Goal: Task Accomplishment & Management: Complete application form

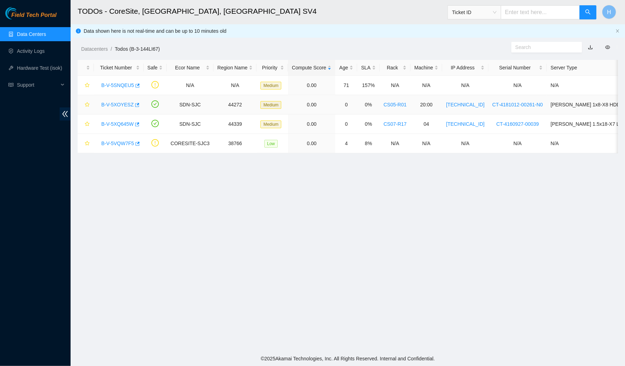
click at [122, 100] on div "B-V-5XOYESZ" at bounding box center [119, 104] width 42 height 11
click at [120, 103] on link "B-V-5XOYESZ" at bounding box center [117, 105] width 32 height 6
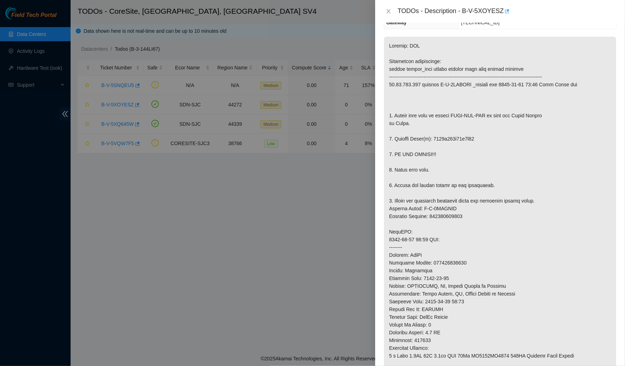
scroll to position [101, 0]
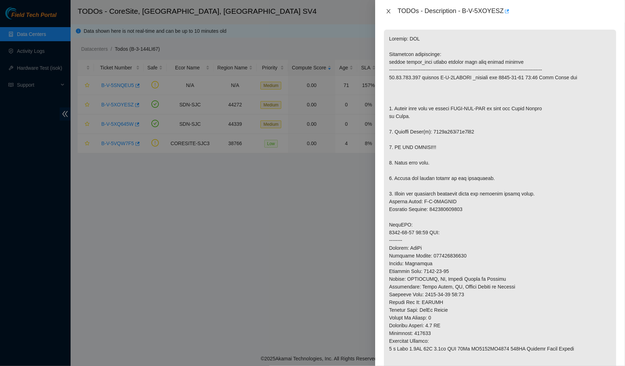
click at [387, 11] on icon "close" at bounding box center [388, 11] width 6 height 6
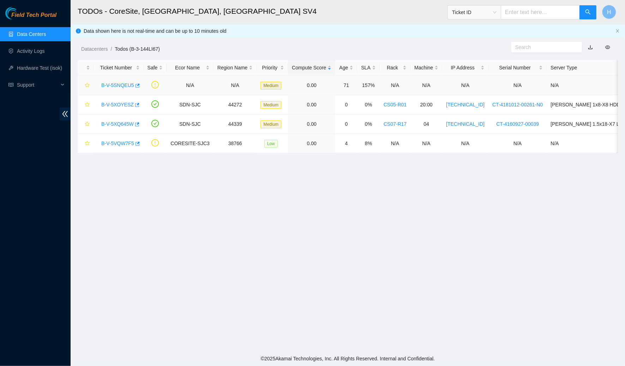
scroll to position [87, 0]
click at [128, 124] on link "B-V-5XQ645W" at bounding box center [117, 124] width 32 height 6
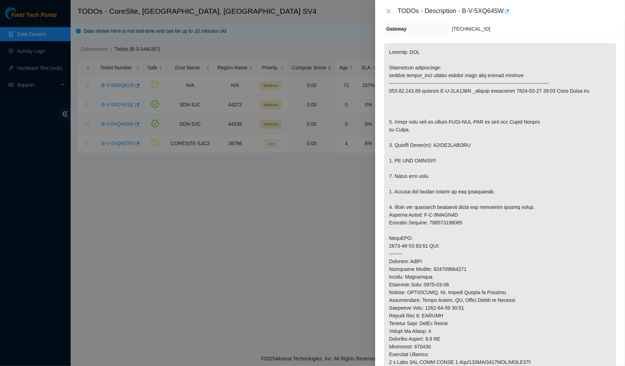
scroll to position [101, 0]
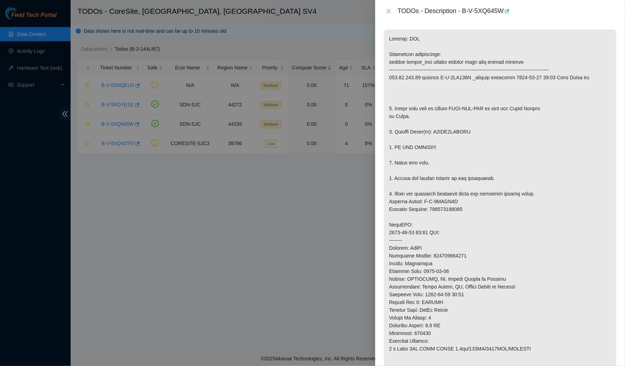
click at [232, 239] on div at bounding box center [312, 183] width 625 height 366
click at [230, 237] on div at bounding box center [312, 183] width 625 height 366
click at [509, 12] on icon "button" at bounding box center [507, 11] width 4 height 4
click at [385, 10] on icon "close" at bounding box center [388, 11] width 6 height 6
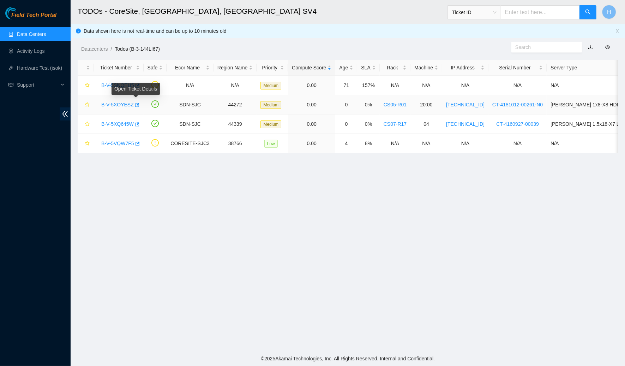
click at [126, 106] on link "B-V-5XOYESZ" at bounding box center [117, 105] width 32 height 6
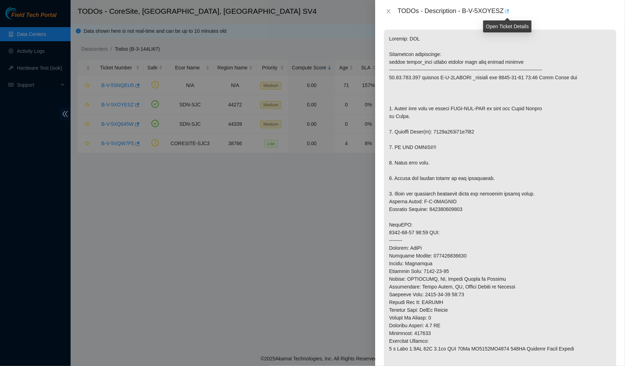
click at [506, 12] on icon "button" at bounding box center [507, 11] width 4 height 4
click at [497, 10] on div "TODOs - Description - B-V-5XOYESZ" at bounding box center [509, 11] width 220 height 11
drag, startPoint x: 465, startPoint y: 11, endPoint x: 506, endPoint y: 13, distance: 40.6
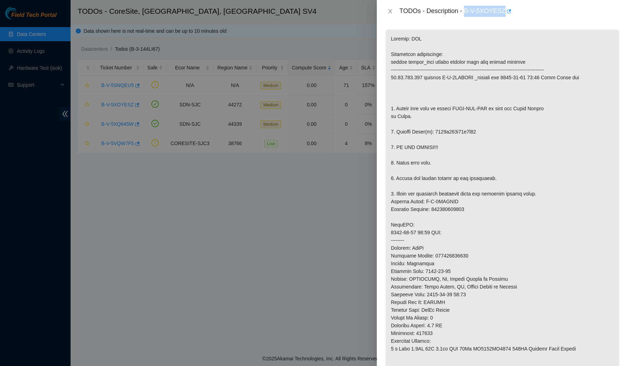
click at [506, 13] on div "TODOs - Description - B-V-5XOYESZ" at bounding box center [509, 11] width 220 height 11
copy div "B-V-5XOYESZ"
click at [392, 9] on icon "close" at bounding box center [390, 11] width 6 height 6
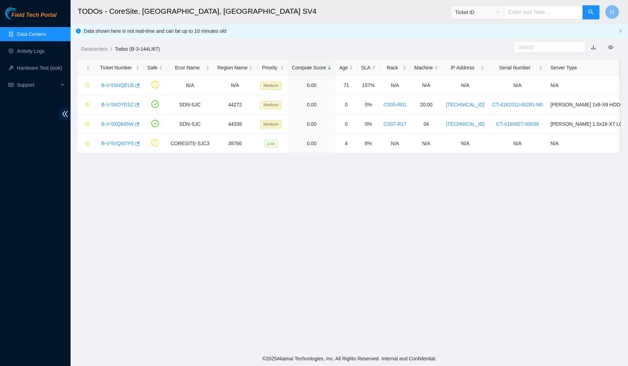
scroll to position [87, 0]
click at [124, 119] on div "B-V-5XQ645W" at bounding box center [119, 123] width 42 height 11
click at [124, 124] on link "B-V-5XQ645W" at bounding box center [117, 124] width 32 height 6
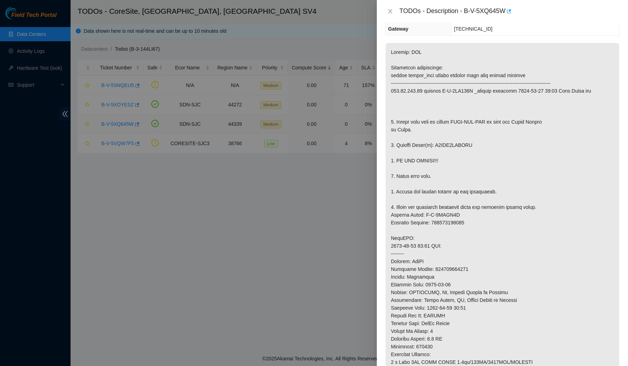
scroll to position [101, 0]
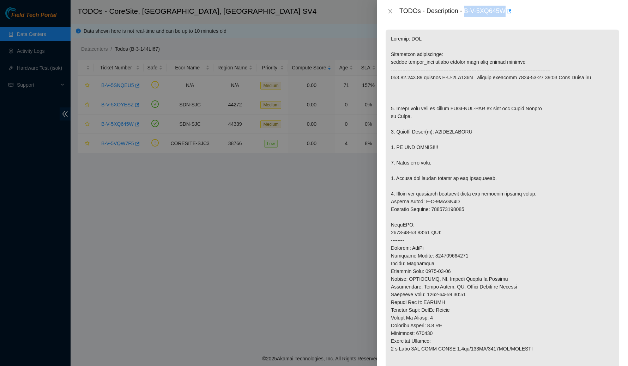
drag, startPoint x: 466, startPoint y: 12, endPoint x: 507, endPoint y: 10, distance: 40.6
click at [507, 10] on div "TODOs - Description - B-V-5XQ645W" at bounding box center [509, 11] width 220 height 11
copy div "B-V-5XQ645W"
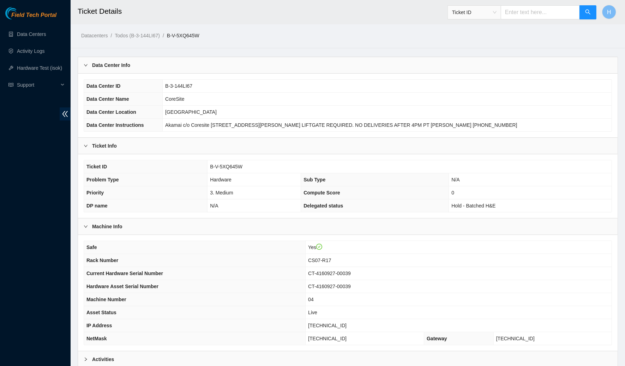
click at [300, 62] on div "Data Center Info" at bounding box center [347, 65] width 539 height 16
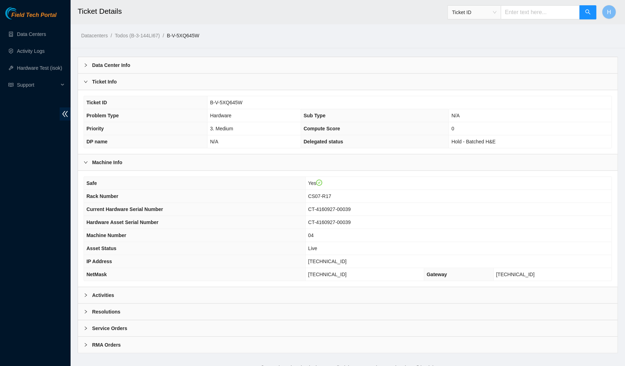
click at [252, 74] on div "Ticket Info" at bounding box center [347, 82] width 539 height 16
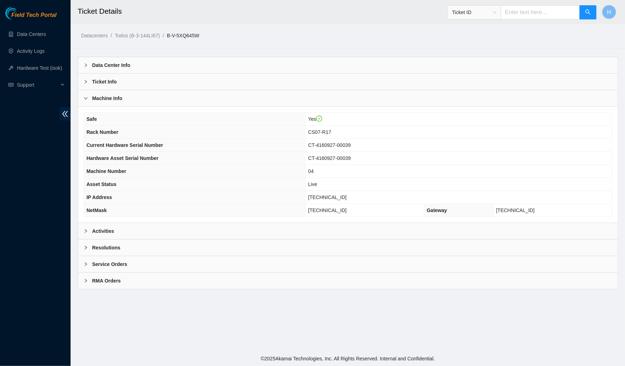
click at [215, 94] on div "Machine Info" at bounding box center [347, 98] width 539 height 16
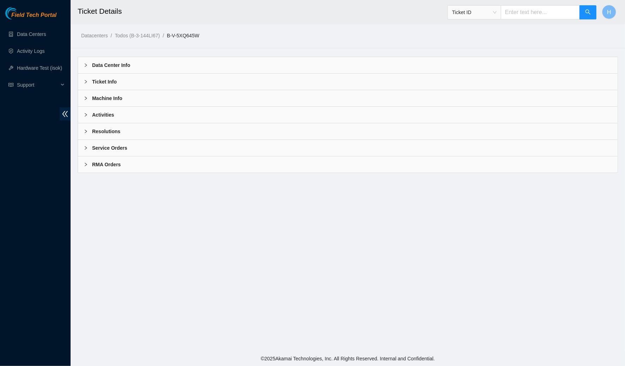
click at [205, 112] on div "Activities" at bounding box center [347, 115] width 539 height 16
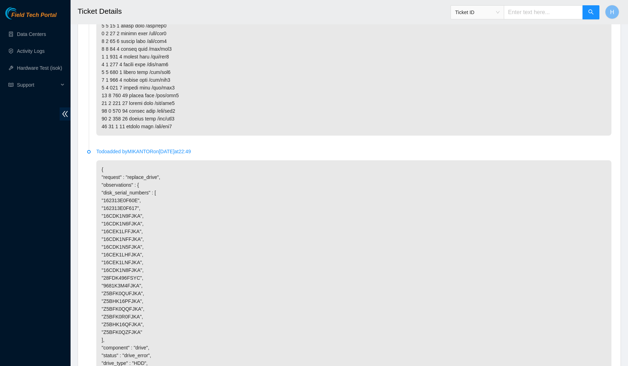
scroll to position [1869, 0]
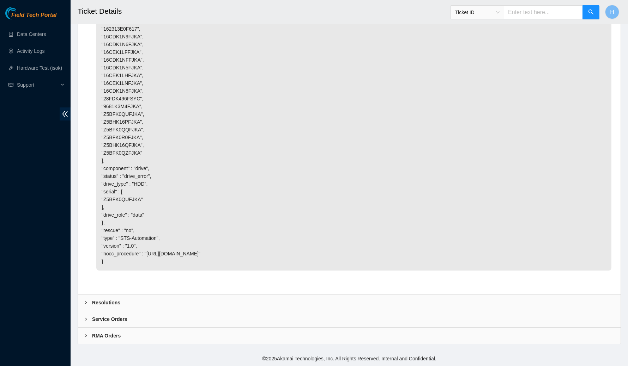
click at [180, 302] on div "Resolutions" at bounding box center [349, 303] width 542 height 16
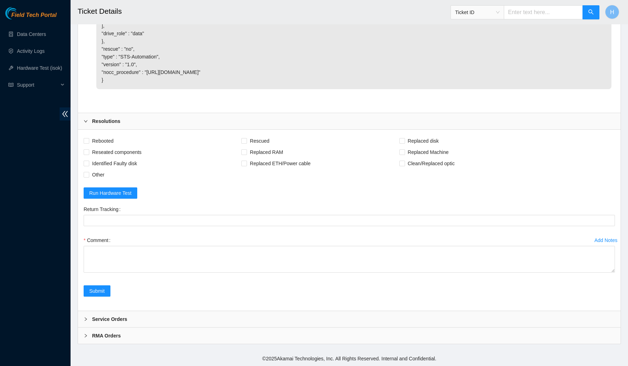
scroll to position [2050, 0]
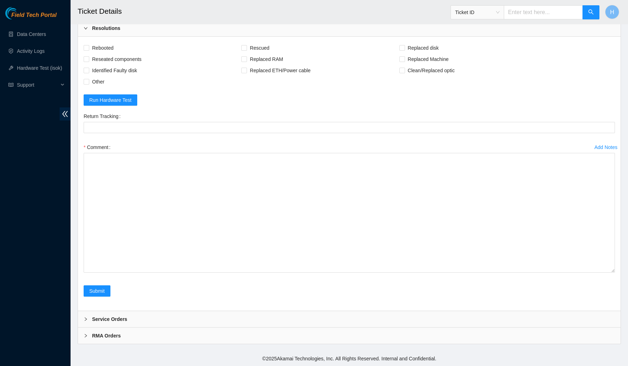
drag, startPoint x: 611, startPoint y: 273, endPoint x: 627, endPoint y: 366, distance: 94.9
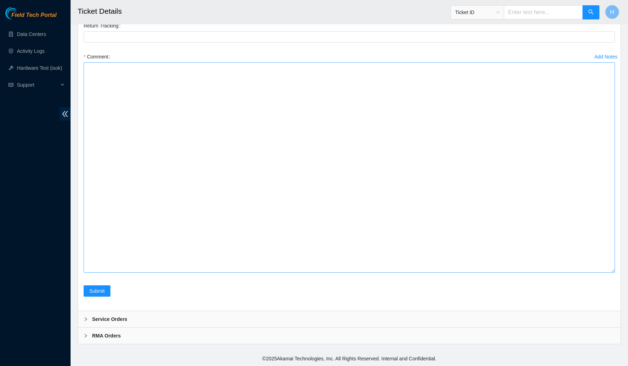
drag, startPoint x: 611, startPoint y: 269, endPoint x: 572, endPoint y: 366, distance: 104.1
click at [572, 273] on textarea "Comment" at bounding box center [349, 167] width 531 height 211
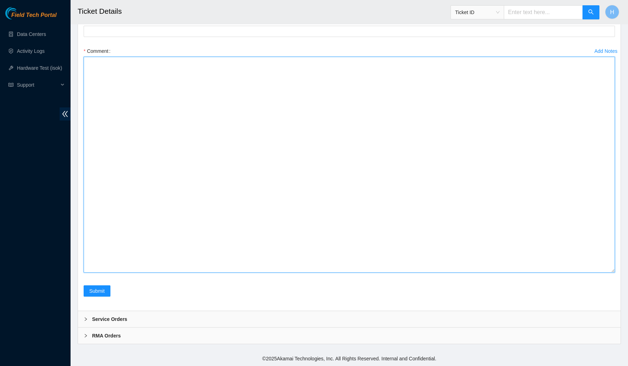
click at [399, 247] on textarea "Comment" at bounding box center [349, 165] width 531 height 216
paste textarea "Spoke to NOCC rep to verify it was safe to work on the machine I hooked up moni…"
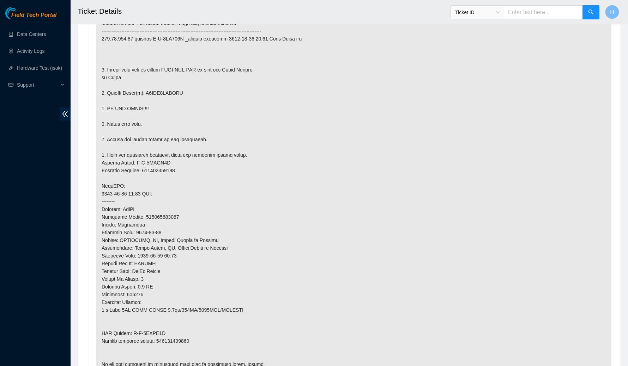
scroll to position [0, 0]
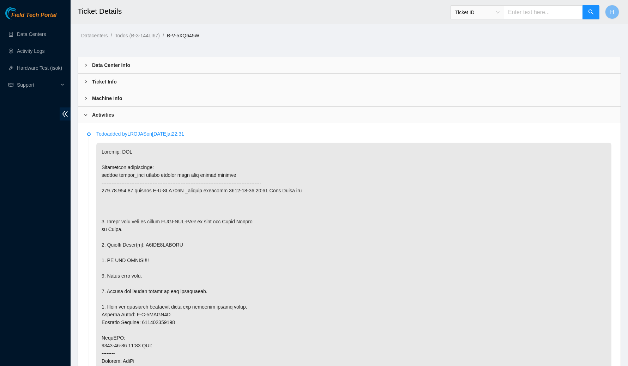
click at [132, 103] on div "Machine Info" at bounding box center [349, 98] width 542 height 16
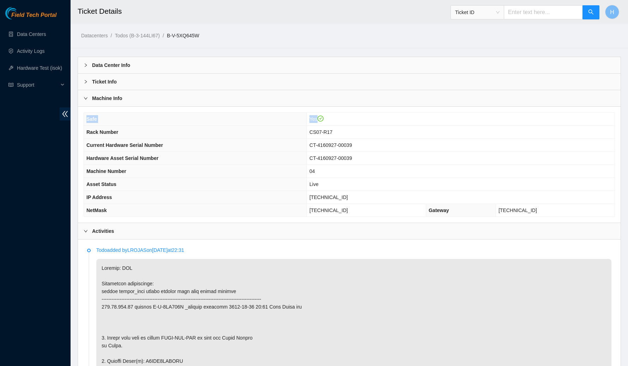
drag, startPoint x: 86, startPoint y: 130, endPoint x: 547, endPoint y: 216, distance: 468.8
click at [547, 216] on div "Safe Yes Rack Number CS07-R17 Current Hardware Serial Number CT-4160927-00039 H…" at bounding box center [349, 165] width 542 height 116
copy tbody "Safe Yes"
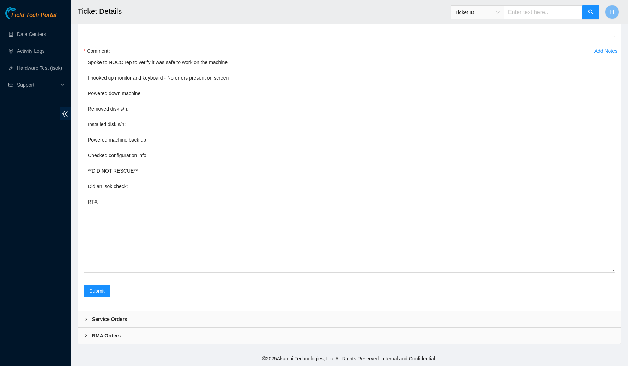
scroll to position [2355, 0]
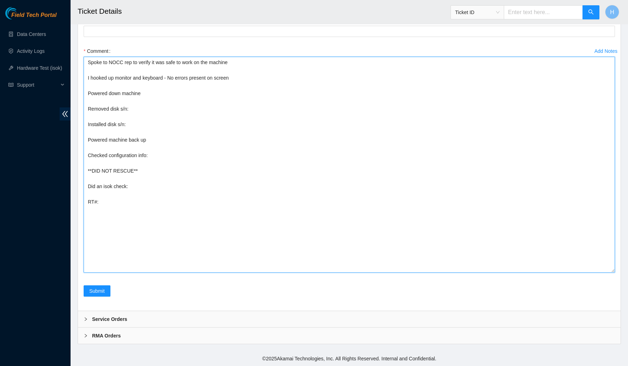
click at [155, 156] on textarea "Spoke to NOCC rep to verify it was safe to work on the machine I hooked up moni…" at bounding box center [349, 165] width 531 height 216
paste textarea "Rack Number CS07-R17 Current Hardware Serial Number CT-4160927-00039 Hardware A…"
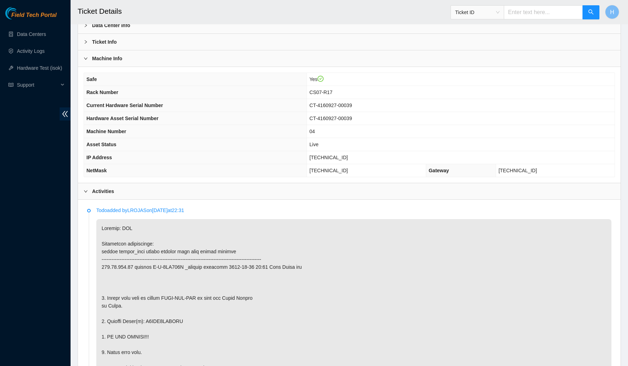
scroll to position [0, 0]
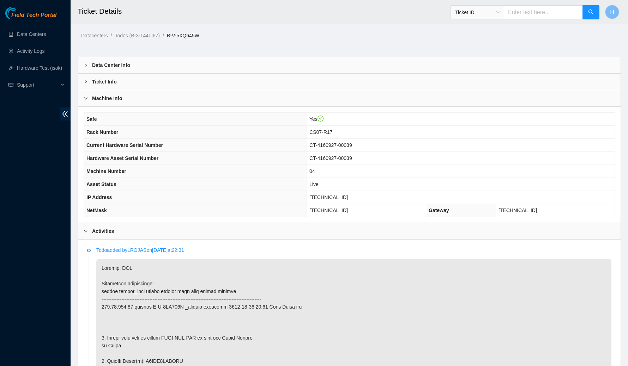
click at [139, 96] on div "Machine Info" at bounding box center [349, 98] width 542 height 16
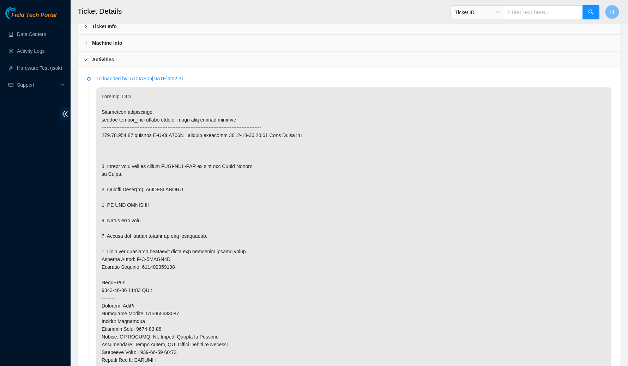
scroll to position [56, 0]
click at [166, 182] on p at bounding box center [353, 282] width 515 height 391
click at [164, 189] on p at bounding box center [353, 282] width 515 height 391
copy p "Z5BFK0QUFJKA"
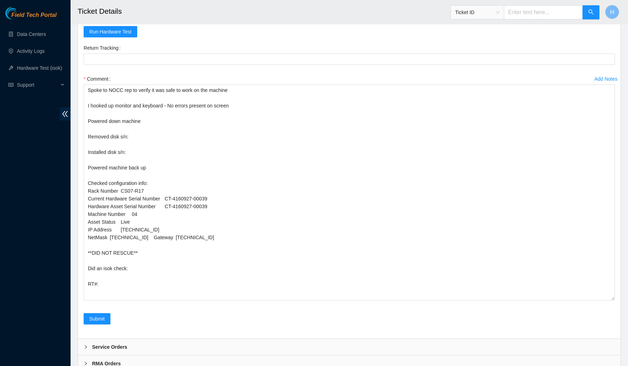
scroll to position [2240, 0]
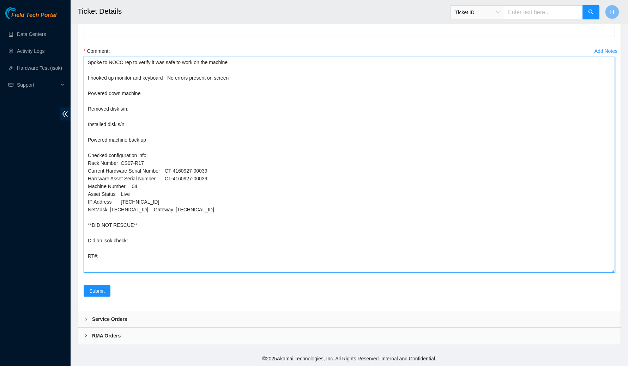
click at [147, 109] on textarea "Spoke to NOCC rep to verify it was safe to work on the machine I hooked up moni…" at bounding box center [349, 165] width 531 height 216
paste textarea "Z5BFK0QUFJKA"
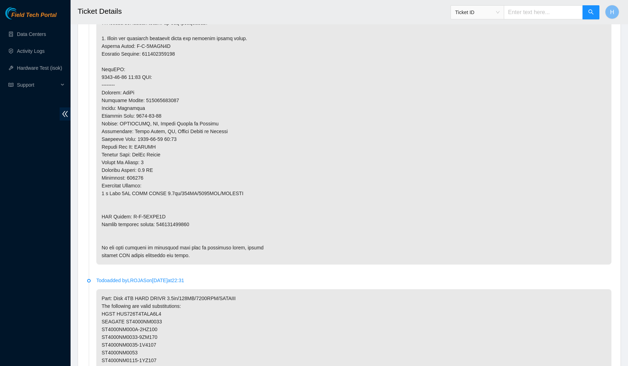
scroll to position [272, 0]
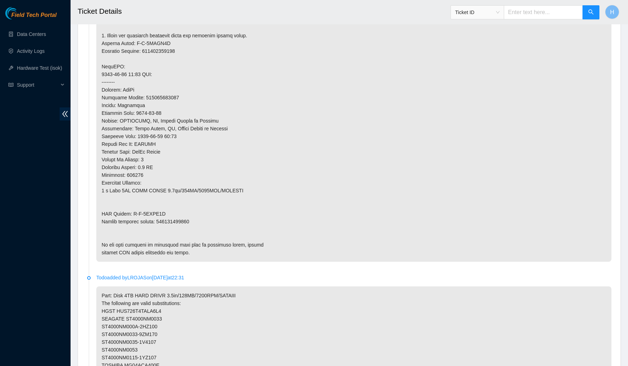
click at [174, 220] on p at bounding box center [353, 66] width 515 height 391
copy p "463470063534"
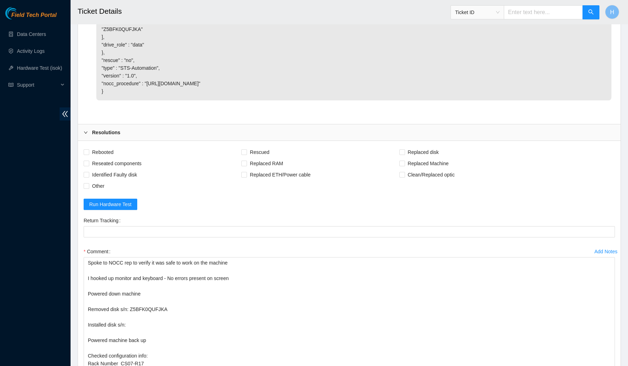
scroll to position [2240, 0]
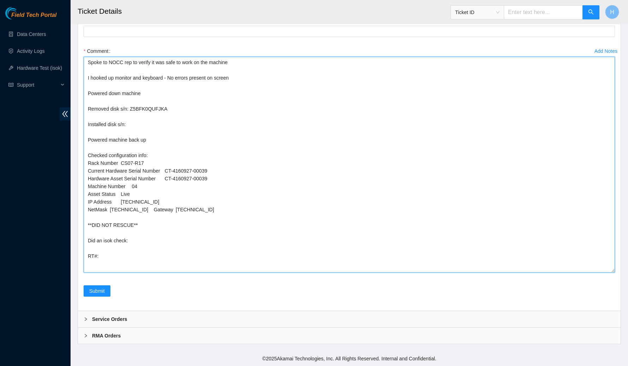
click at [128, 249] on textarea "Spoke to NOCC rep to verify it was safe to work on the machine I hooked up moni…" at bounding box center [349, 165] width 531 height 216
click at [124, 257] on textarea "Spoke to NOCC rep to verify it was safe to work on the machine I hooked up moni…" at bounding box center [349, 165] width 531 height 216
paste textarea "463470063534"
click at [133, 131] on textarea "Spoke to NOCC rep to verify it was safe to work on the machine I hooked up moni…" at bounding box center [349, 165] width 531 height 216
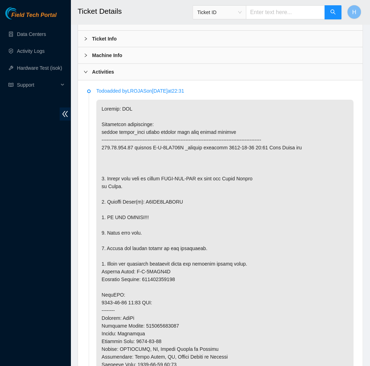
scroll to position [0, 0]
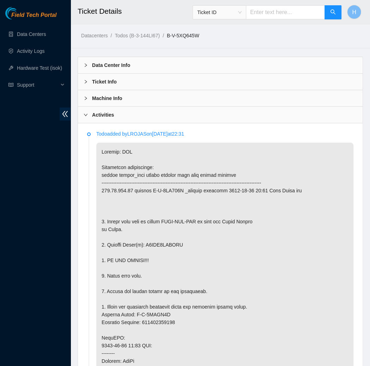
click at [120, 97] on b "Machine Info" at bounding box center [107, 99] width 30 height 8
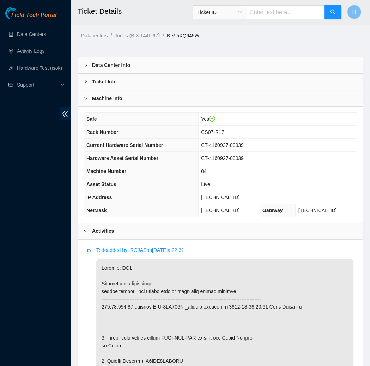
click at [221, 196] on span "[TECHNICAL_ID]" at bounding box center [220, 198] width 38 height 6
copy span "[TECHNICAL_ID]"
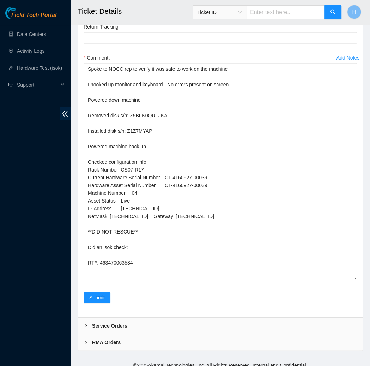
scroll to position [2363, 0]
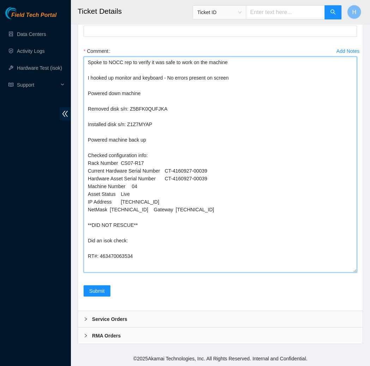
click at [138, 247] on textarea "Spoke to NOCC rep to verify it was safe to work on the machine I hooked up moni…" at bounding box center [220, 165] width 273 height 216
paste textarea "184.27.206.71 : passed: ok"
type textarea "Spoke to NOCC rep to verify it was safe to work on the machine I hooked up moni…"
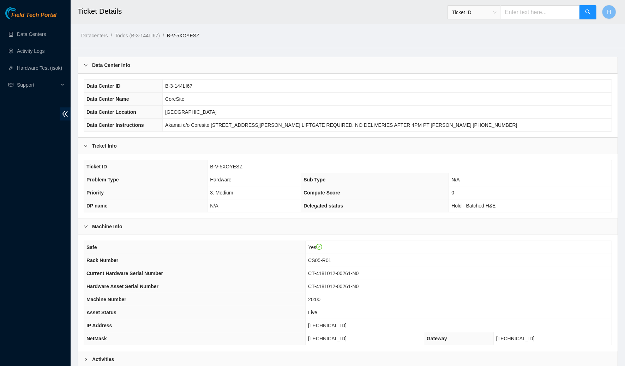
click at [123, 144] on div "Ticket Info" at bounding box center [347, 146] width 539 height 16
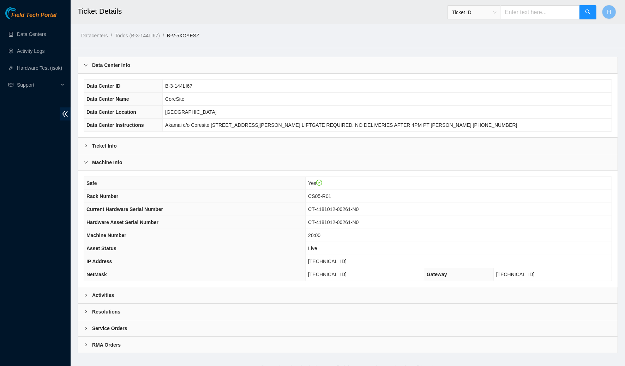
click at [107, 66] on b "Data Center Info" at bounding box center [111, 65] width 38 height 8
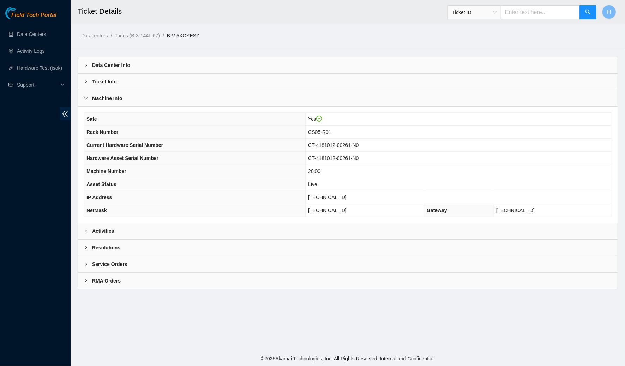
click at [125, 231] on div "Activities" at bounding box center [347, 231] width 539 height 16
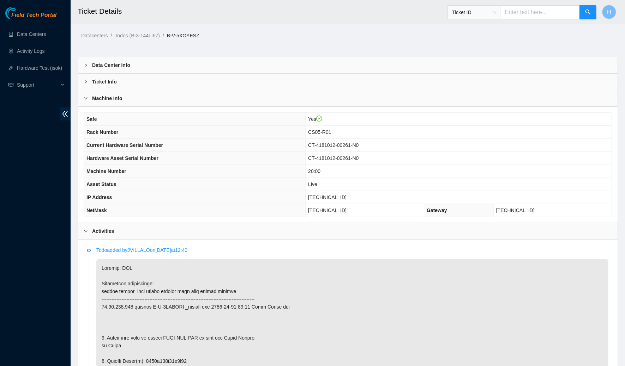
click at [118, 98] on b "Machine Info" at bounding box center [107, 99] width 30 height 8
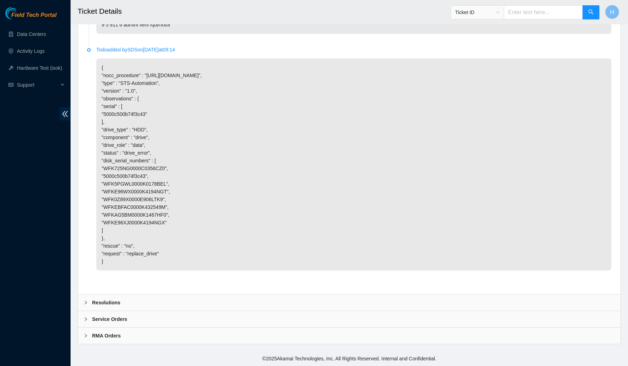
scroll to position [1675, 0]
click at [138, 296] on div "Resolutions" at bounding box center [349, 303] width 542 height 16
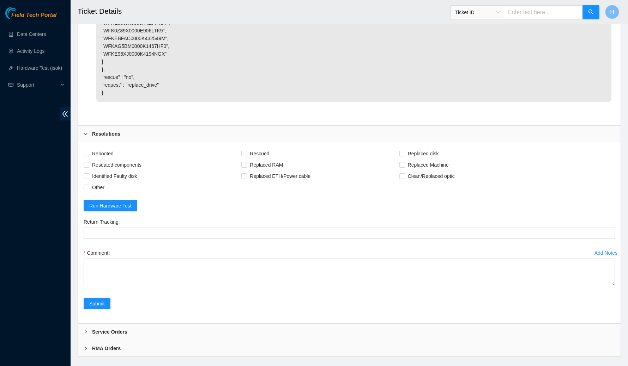
scroll to position [1856, 0]
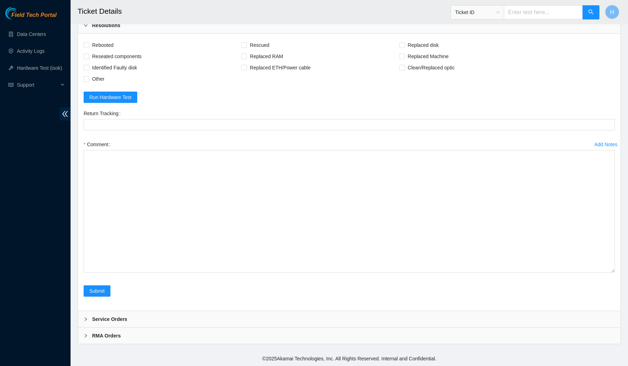
drag, startPoint x: 613, startPoint y: 269, endPoint x: 627, endPoint y: 366, distance: 97.8
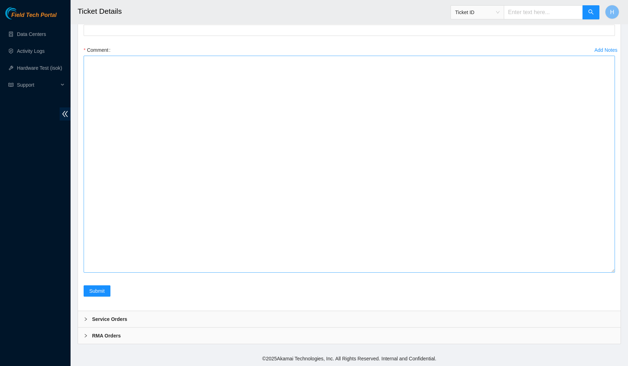
drag, startPoint x: 613, startPoint y: 271, endPoint x: 614, endPoint y: 366, distance: 94.9
click at [614, 273] on textarea "Comment" at bounding box center [349, 164] width 531 height 217
click at [424, 91] on textarea "Comment" at bounding box center [349, 164] width 531 height 217
paste textarea "Spoke to NOCC rep to verify it was safe to work on the machine I hooked up moni…"
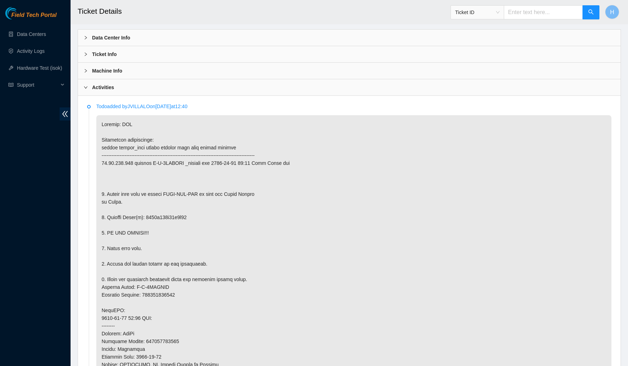
scroll to position [0, 0]
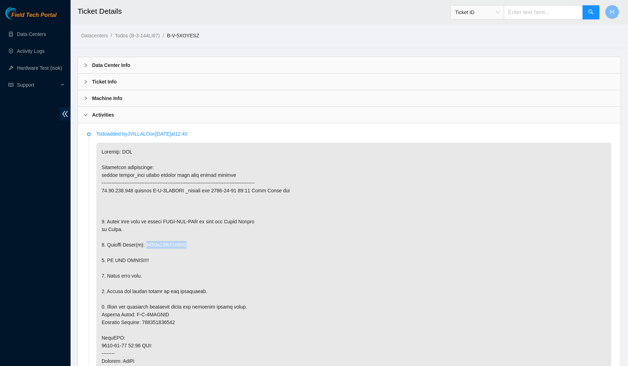
drag, startPoint x: 200, startPoint y: 244, endPoint x: 149, endPoint y: 245, distance: 50.8
click at [149, 245] on p at bounding box center [353, 338] width 515 height 391
copy p "5000c500b74f3c43"
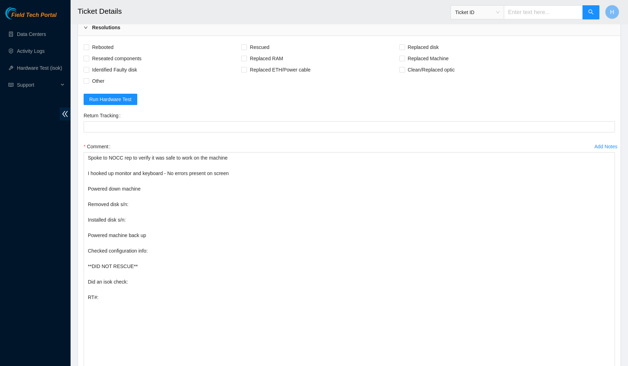
scroll to position [2047, 0]
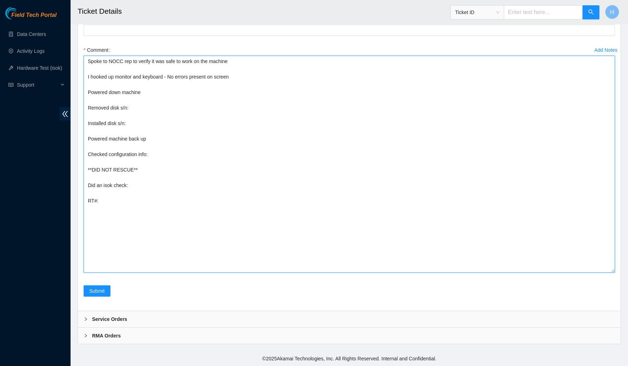
click at [149, 115] on textarea "Spoke to NOCC rep to verify it was safe to work on the machine I hooked up moni…" at bounding box center [349, 164] width 531 height 217
click at [142, 107] on textarea "Spoke to NOCC rep to verify it was safe to work on the machine I hooked up moni…" at bounding box center [349, 164] width 531 height 217
paste textarea "5000c500b74f3c43"
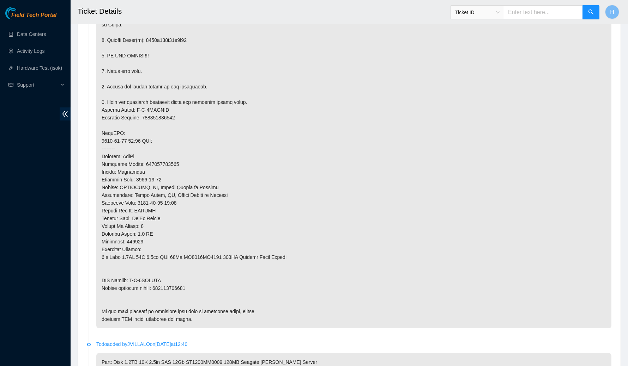
scroll to position [0, 0]
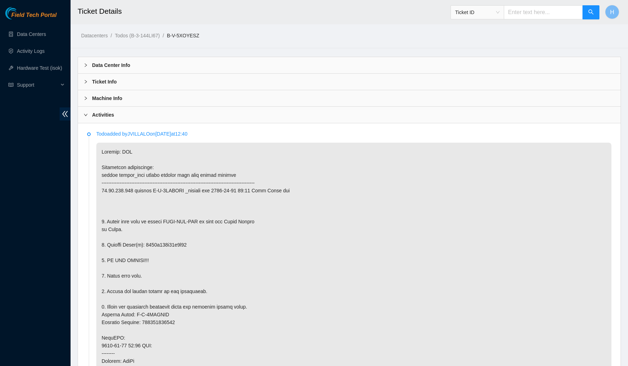
click at [131, 99] on div "Machine Info" at bounding box center [349, 98] width 542 height 16
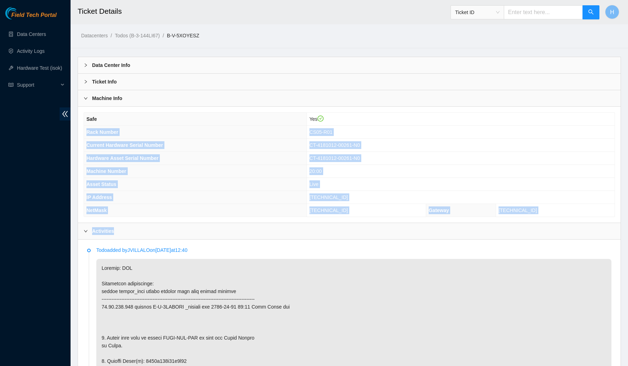
drag, startPoint x: 86, startPoint y: 130, endPoint x: 370, endPoint y: 237, distance: 303.8
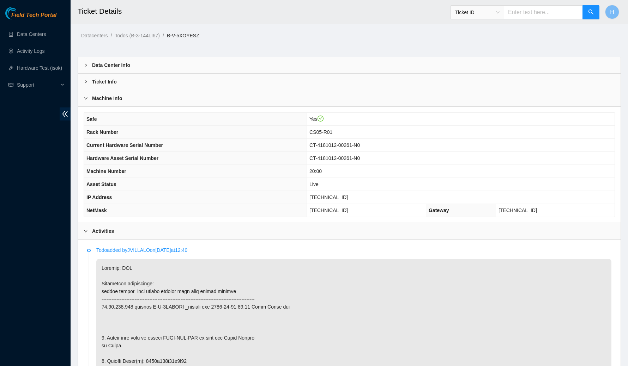
click at [465, 214] on th "Gateway" at bounding box center [461, 210] width 70 height 13
drag, startPoint x: 554, startPoint y: 205, endPoint x: 345, endPoint y: 201, distance: 209.2
click at [345, 201] on tbody "Safe Yes Rack Number CS05-R01 Current Hardware Serial Number CT-4181012-00261-N…" at bounding box center [349, 165] width 530 height 104
click at [573, 214] on td "23.33.113.129" at bounding box center [555, 210] width 119 height 13
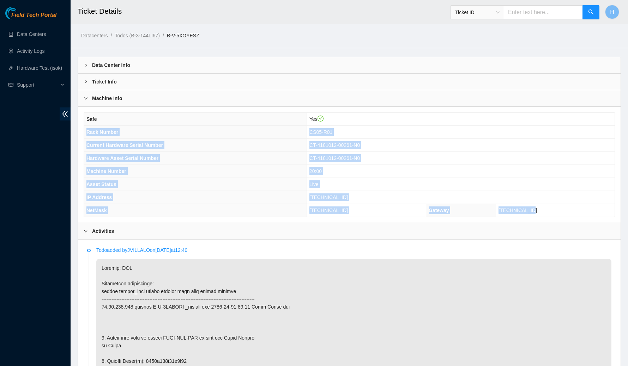
drag, startPoint x: 546, startPoint y: 208, endPoint x: 412, endPoint y: 120, distance: 159.4
click at [412, 120] on tbody "Safe Yes Rack Number CS05-R01 Current Hardware Serial Number CT-4181012-00261-N…" at bounding box center [349, 165] width 530 height 104
copy tbody "Rack Number CS05-R01 Current Hardware Serial Number CT-4181012-00261-N0 Hardwar…"
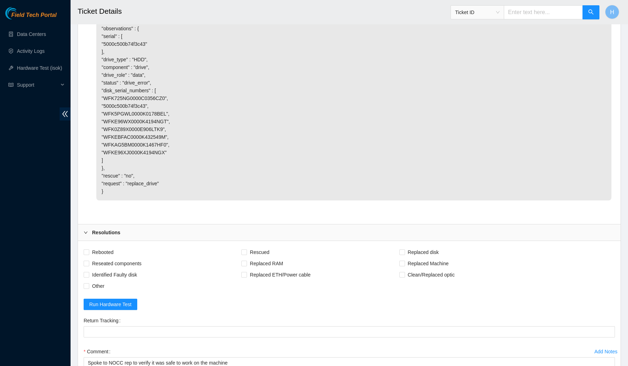
scroll to position [2162, 0]
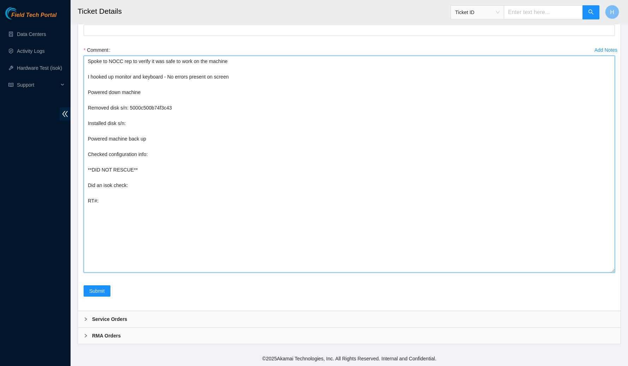
click at [192, 182] on textarea "Spoke to NOCC rep to verify it was safe to work on the machine I hooked up moni…" at bounding box center [349, 164] width 531 height 217
paste textarea "Rack Number CS05-R01 Current Hardware Serial Number CT-4181012-00261-N0 Hardwar…"
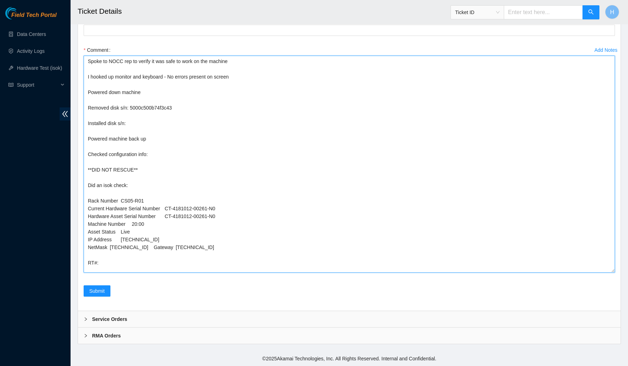
click at [95, 197] on textarea "Spoke to NOCC rep to verify it was safe to work on the machine I hooked up moni…" at bounding box center [349, 164] width 531 height 217
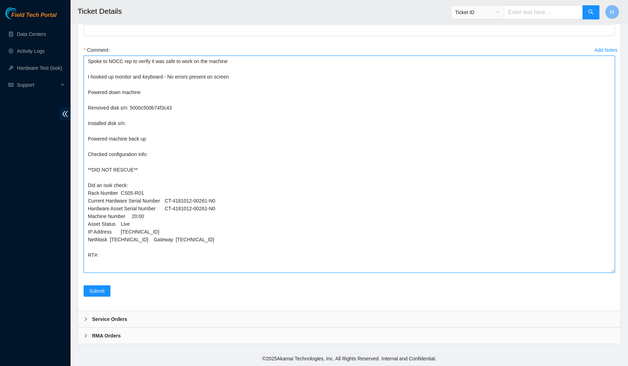
scroll to position [2150, 0]
drag, startPoint x: 87, startPoint y: 206, endPoint x: 214, endPoint y: 250, distance: 134.3
click at [214, 250] on textarea "Spoke to NOCC rep to verify it was safe to work on the machine I hooked up moni…" at bounding box center [349, 164] width 531 height 217
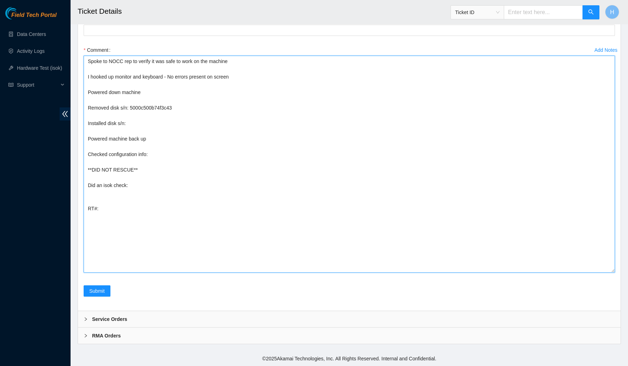
click at [122, 174] on textarea "Spoke to NOCC rep to verify it was safe to work on the machine I hooked up moni…" at bounding box center [349, 164] width 531 height 217
click at [154, 170] on textarea "Spoke to NOCC rep to verify it was safe to work on the machine I hooked up moni…" at bounding box center [349, 164] width 531 height 217
paste textarea "Rack Number CS05-R01 Current Hardware Serial Number CT-4181012-00261-N0 Hardwar…"
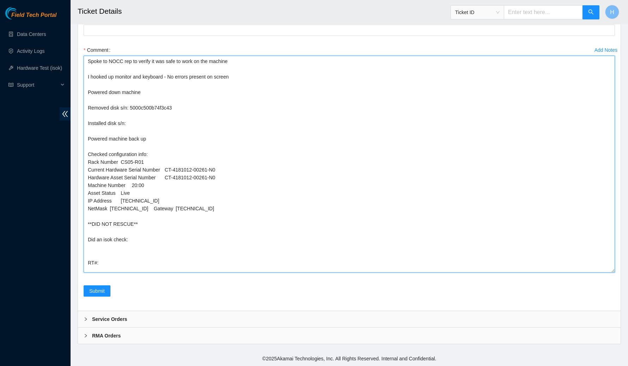
scroll to position [3, 0]
click at [107, 259] on textarea "Spoke to NOCC rep to verify it was safe to work on the machine I hooked up moni…" at bounding box center [349, 164] width 531 height 217
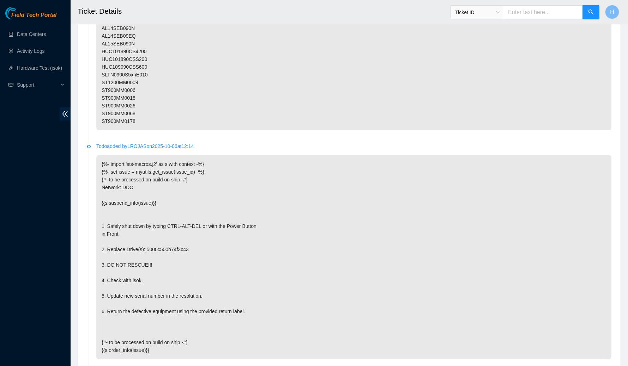
scroll to position [0, 0]
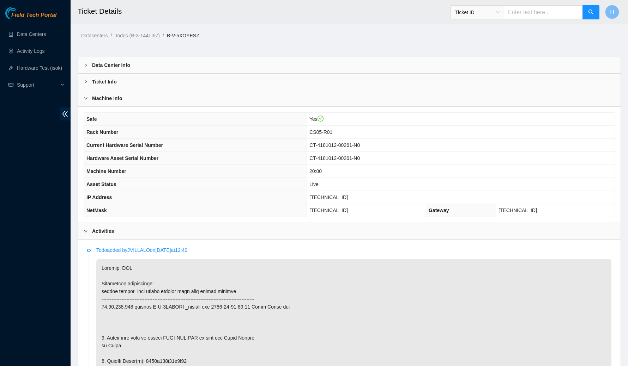
click at [116, 96] on b "Machine Info" at bounding box center [107, 99] width 30 height 8
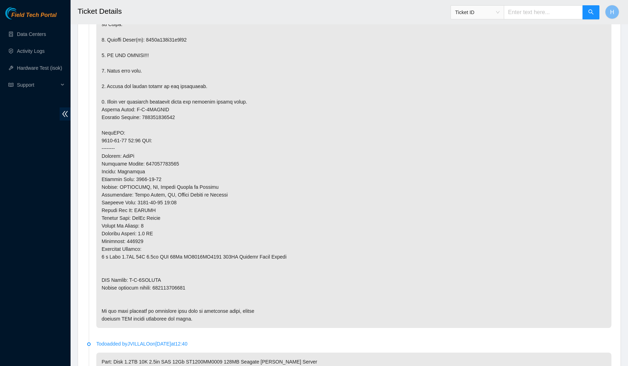
scroll to position [206, 0]
click at [180, 285] on p at bounding box center [353, 132] width 515 height 391
copy p "463470063795"
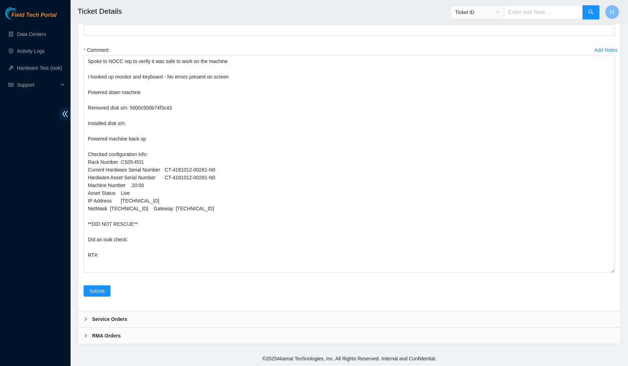
scroll to position [2047, 0]
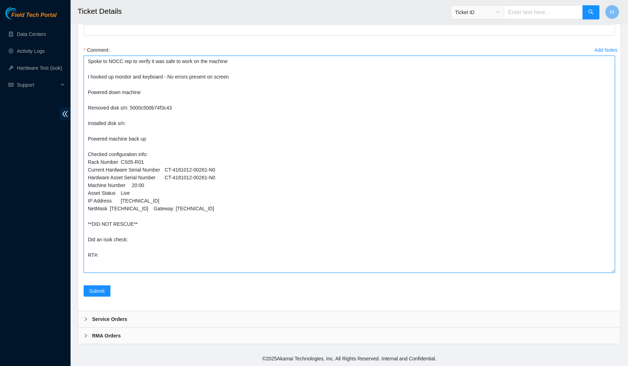
click at [139, 254] on textarea "Spoke to NOCC rep to verify it was safe to work on the machine I hooked up moni…" at bounding box center [349, 164] width 531 height 217
paste textarea "463470063795"
click at [155, 120] on textarea "Spoke to NOCC rep to verify it was safe to work on the machine I hooked up moni…" at bounding box center [349, 164] width 531 height 217
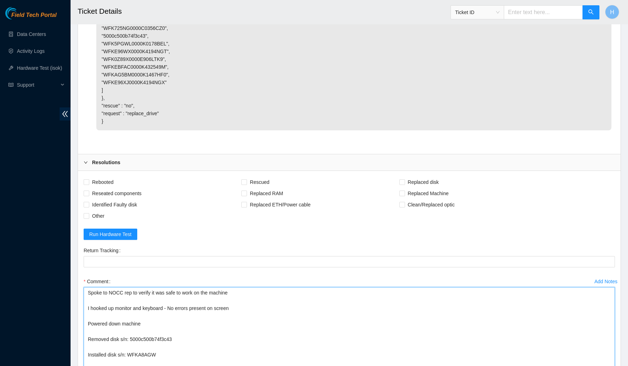
scroll to position [1715, 0]
type textarea "Spoke to NOCC rep to verify it was safe to work on the machine I hooked up moni…"
click at [106, 189] on span "Rebooted" at bounding box center [102, 182] width 27 height 11
click at [89, 185] on input "Rebooted" at bounding box center [86, 182] width 5 height 5
checkbox input "true"
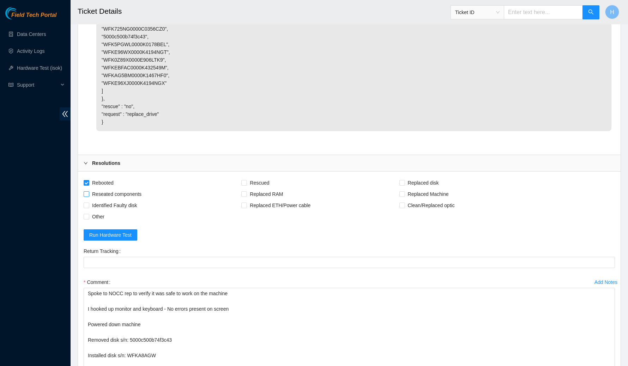
click at [105, 200] on span "Reseated components" at bounding box center [116, 194] width 55 height 11
click at [89, 196] on input "Reseated components" at bounding box center [86, 193] width 5 height 5
checkbox input "true"
click at [419, 189] on span "Replaced disk" at bounding box center [423, 182] width 37 height 11
click at [404, 185] on input "Replaced disk" at bounding box center [401, 182] width 5 height 5
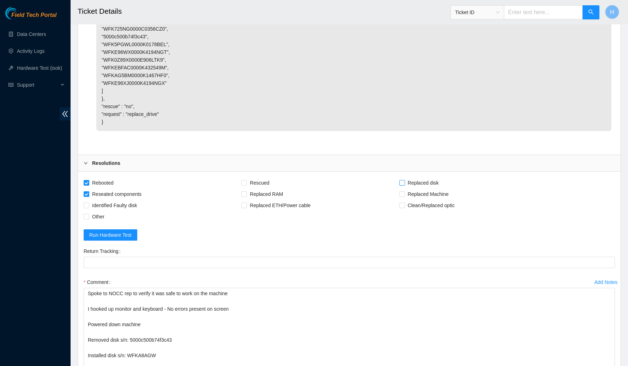
checkbox input "true"
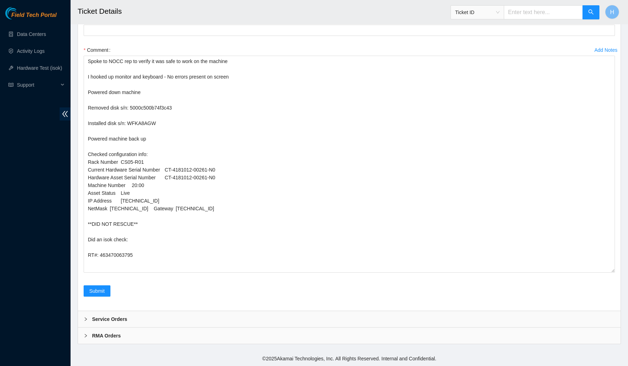
scroll to position [2047, 0]
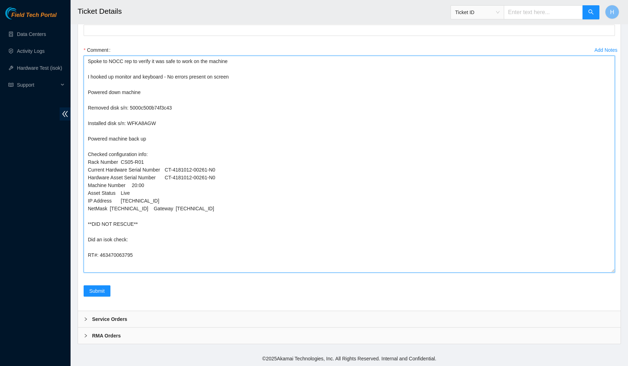
click at [101, 87] on textarea "Spoke to NOCC rep to verify it was safe to work on the machine I hooked up moni…" at bounding box center [349, 164] width 531 height 217
click at [266, 169] on textarea "Spoke to NOCC rep to verify it was safe to work on the machine I hooked up moni…" at bounding box center [349, 164] width 531 height 217
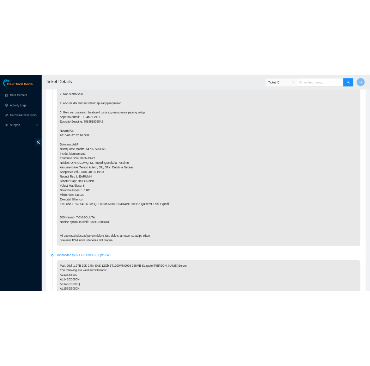
scroll to position [0, 0]
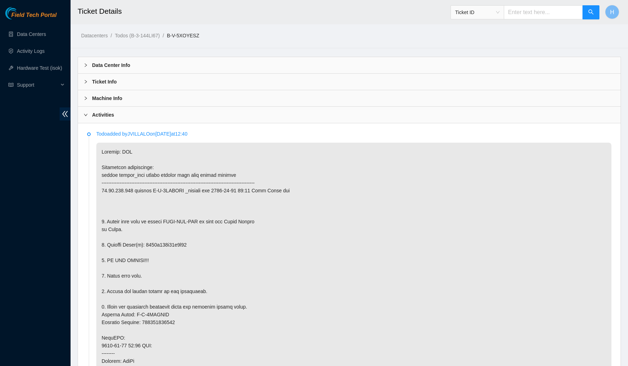
click at [152, 100] on div "Machine Info" at bounding box center [349, 98] width 542 height 16
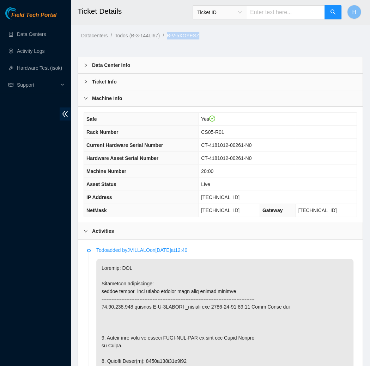
drag, startPoint x: 208, startPoint y: 34, endPoint x: 172, endPoint y: 36, distance: 35.3
click at [172, 36] on ol "Datacenters / Todos (B-3-144LI67) / B-V-5XOYESZ /" at bounding box center [188, 36] width 214 height 8
copy ol "B-V-5XOYESZ"
click at [87, 98] on icon "right" at bounding box center [86, 98] width 4 height 4
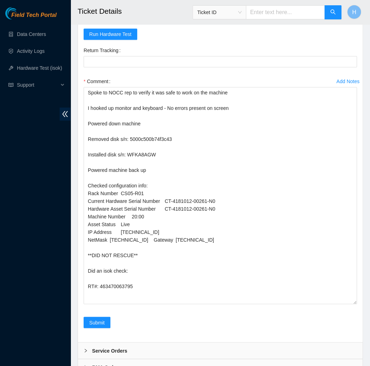
scroll to position [2047, 0]
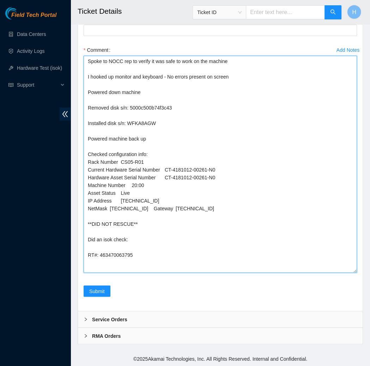
click at [137, 241] on textarea "Spoke to NOCC rep to verify it was safe to work on the machine I hooked up moni…" at bounding box center [220, 164] width 273 height 217
paste textarea "23.33.113.170 : passed: ok"
type textarea "Spoke to NOCC rep to verify it was safe to work on the machine I hooked up moni…"
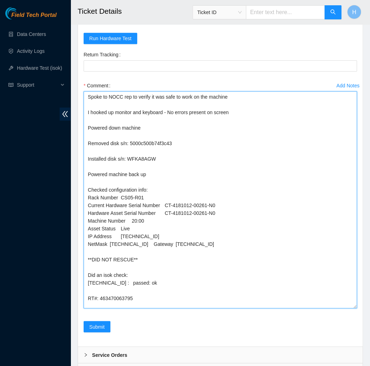
scroll to position [0, 0]
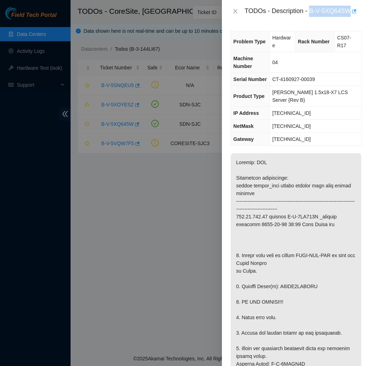
scroll to position [124, 0]
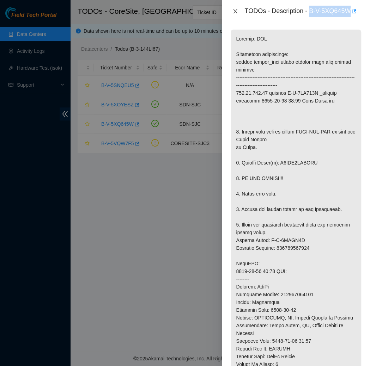
click at [234, 10] on icon "close" at bounding box center [235, 11] width 6 height 6
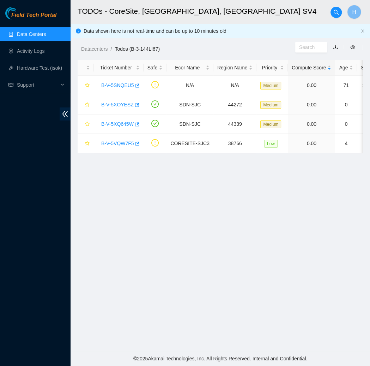
scroll to position [87, 0]
click at [114, 106] on link "B-V-5XOYESZ" at bounding box center [117, 105] width 32 height 6
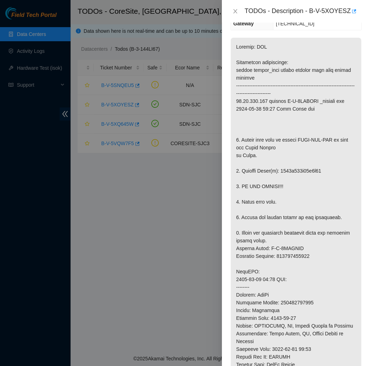
scroll to position [541, 0]
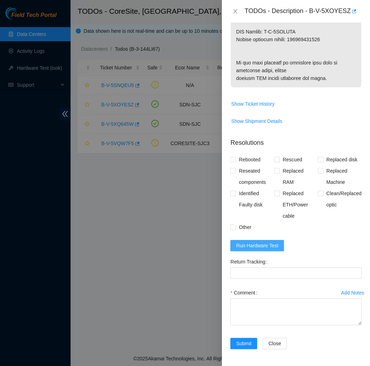
click at [236, 247] on span "Run Hardware Test" at bounding box center [257, 246] width 42 height 8
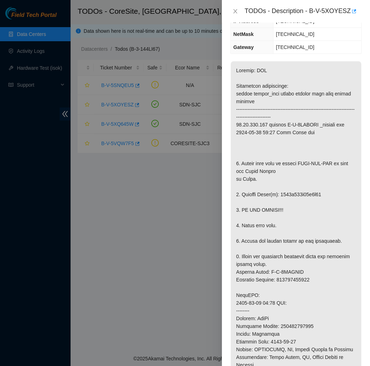
scroll to position [0, 0]
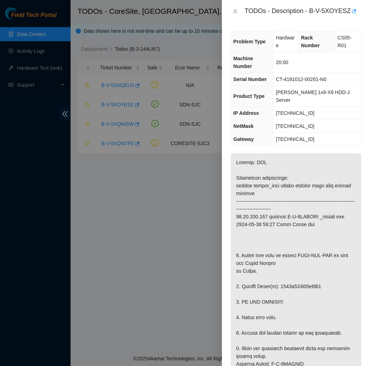
click at [292, 110] on span "23.33.113.170" at bounding box center [295, 113] width 38 height 6
copy span "23.33.113.170"
click at [17, 53] on div at bounding box center [185, 183] width 370 height 366
click at [238, 16] on div "TODOs - Description - B-V-5XOYESZ" at bounding box center [295, 11] width 131 height 11
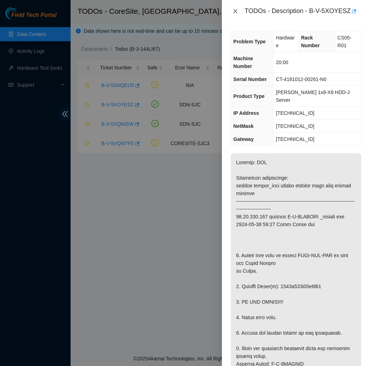
click at [237, 12] on icon "close" at bounding box center [235, 11] width 6 height 6
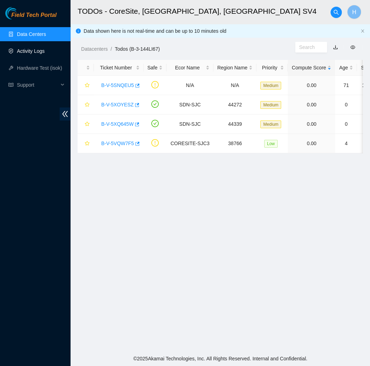
click at [42, 54] on link "Activity Logs" at bounding box center [31, 51] width 28 height 6
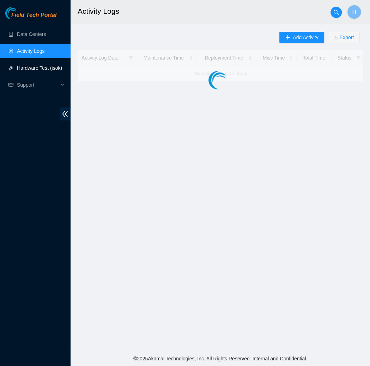
click at [41, 65] on link "Hardware Test (isok)" at bounding box center [39, 68] width 45 height 6
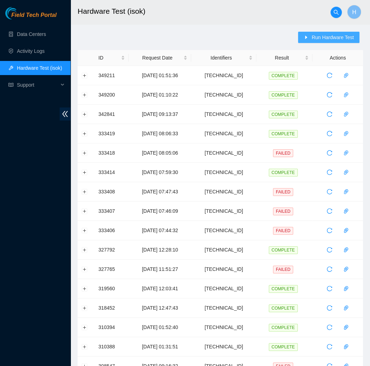
click at [311, 37] on span "Run Hardware Test" at bounding box center [332, 38] width 42 height 8
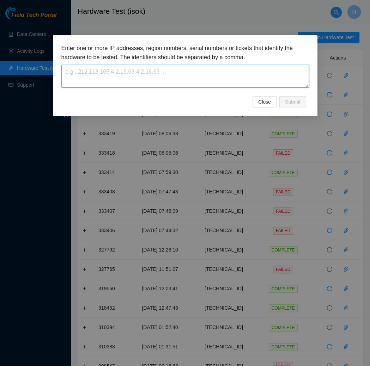
click at [235, 82] on textarea at bounding box center [185, 76] width 248 height 23
paste textarea "23.33.113.170"
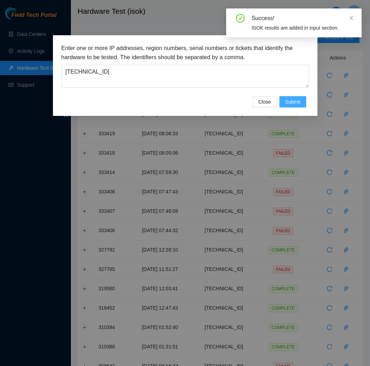
click at [294, 102] on span "Submit" at bounding box center [293, 102] width 16 height 8
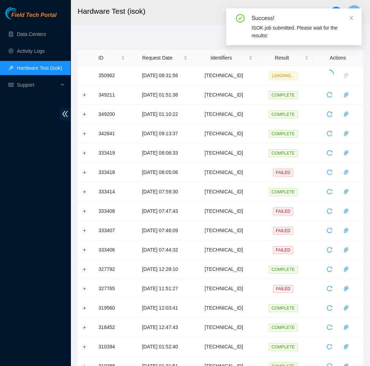
click at [348, 39] on div "Success! ISOK job submitted. Please wait for the results!" at bounding box center [294, 26] width 118 height 25
click at [348, 16] on div "Success!" at bounding box center [302, 18] width 102 height 8
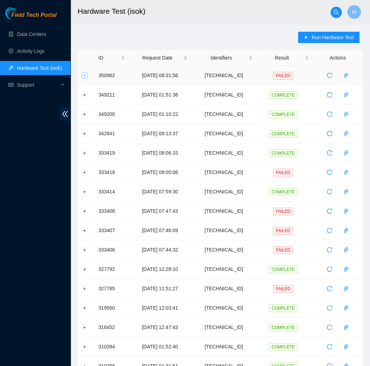
click at [85, 74] on button "Expand row" at bounding box center [85, 76] width 6 height 6
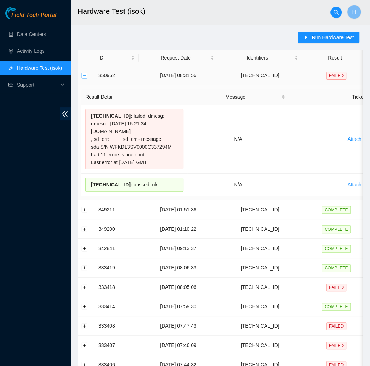
click at [85, 74] on button "Collapse row" at bounding box center [85, 76] width 6 height 6
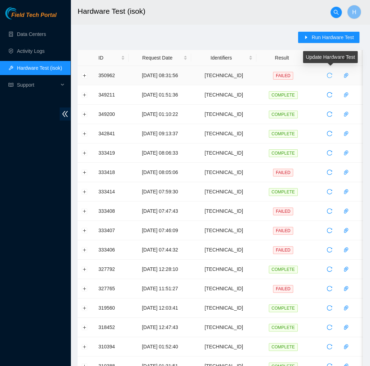
click at [335, 77] on span "reload" at bounding box center [329, 76] width 11 height 6
click at [81, 75] on td at bounding box center [86, 75] width 17 height 19
click at [87, 75] on td at bounding box center [86, 75] width 17 height 19
click at [86, 75] on button "Expand row" at bounding box center [85, 76] width 6 height 6
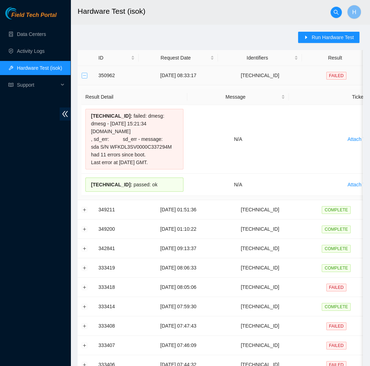
click at [87, 75] on button "Collapse row" at bounding box center [85, 76] width 6 height 6
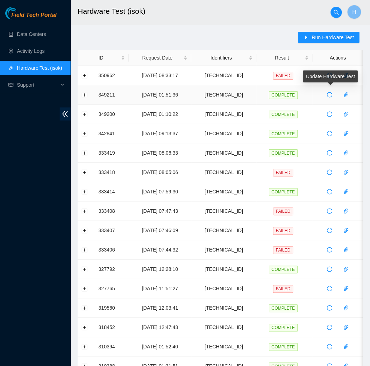
click at [330, 81] on div "Update Hardware Test" at bounding box center [330, 77] width 55 height 12
click at [327, 75] on div "Update Hardware Test" at bounding box center [330, 77] width 55 height 12
click at [332, 74] on icon "reload" at bounding box center [330, 76] width 6 height 6
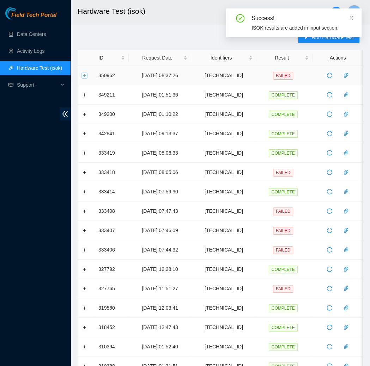
click at [82, 73] on button "Expand row" at bounding box center [85, 76] width 6 height 6
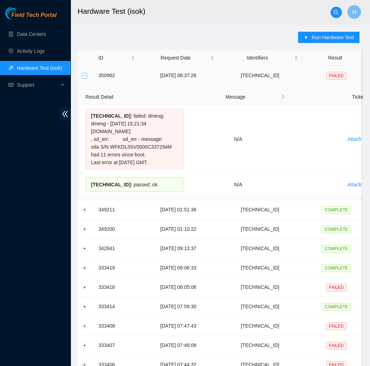
click at [84, 75] on button "Collapse row" at bounding box center [85, 76] width 6 height 6
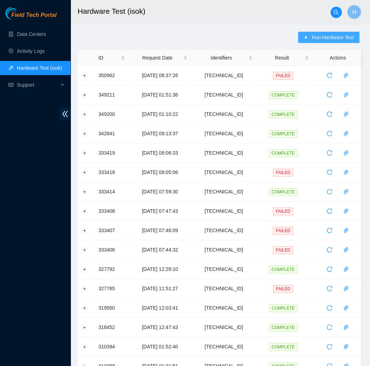
click at [335, 36] on span "Run Hardware Test" at bounding box center [332, 38] width 42 height 8
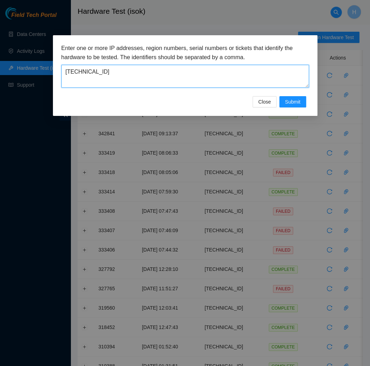
click at [167, 73] on textarea "23.33.113.170" at bounding box center [185, 76] width 248 height 23
type textarea "2"
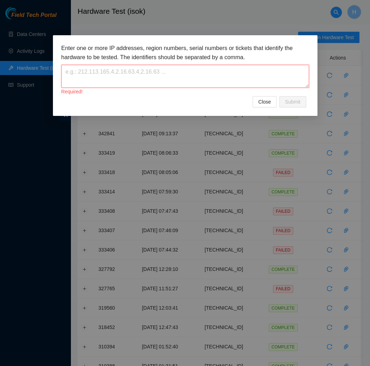
paste textarea "[TECHNICAL_ID]"
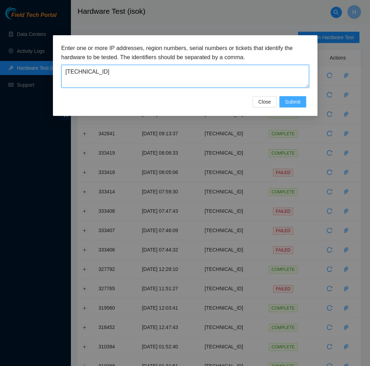
type textarea "[TECHNICAL_ID]"
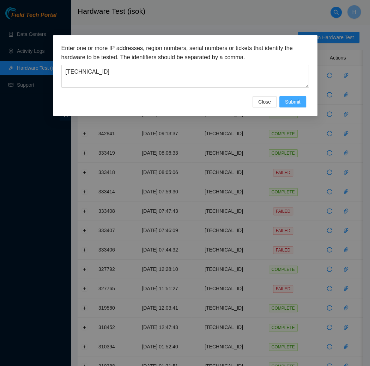
click at [287, 98] on span "Submit" at bounding box center [293, 102] width 16 height 8
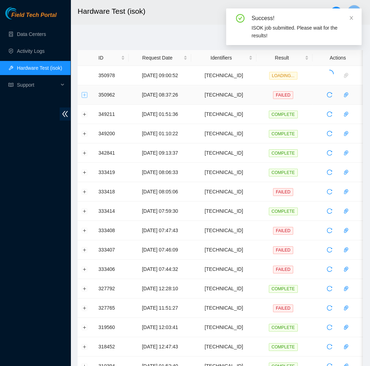
click at [86, 94] on button "Expand row" at bounding box center [85, 95] width 6 height 6
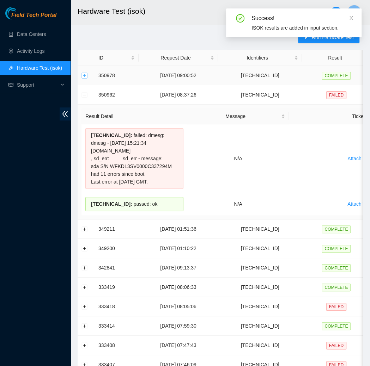
click at [83, 74] on button "Expand row" at bounding box center [85, 76] width 6 height 6
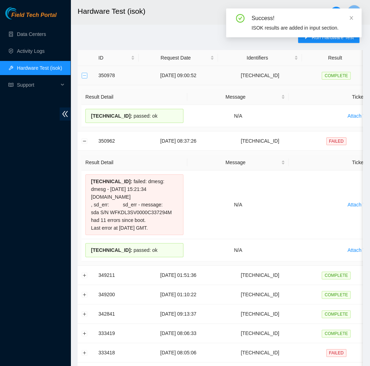
click at [83, 74] on button "Collapse row" at bounding box center [85, 76] width 6 height 6
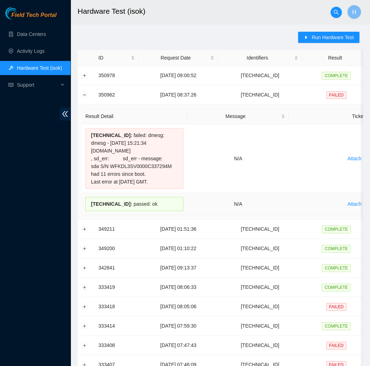
drag, startPoint x: 168, startPoint y: 217, endPoint x: 87, endPoint y: 217, distance: 81.1
click at [87, 211] on div "23.33.113.170 : passed: ok" at bounding box center [134, 204] width 98 height 14
copy div "23.33.113.170 : passed: ok"
click at [84, 93] on button "Collapse row" at bounding box center [85, 95] width 6 height 6
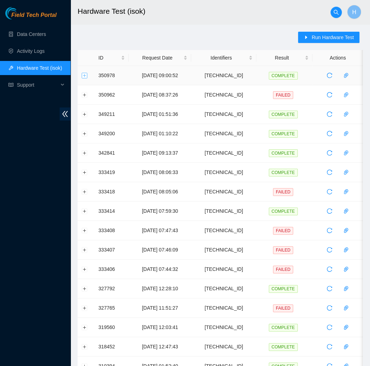
click at [82, 75] on button "Expand row" at bounding box center [85, 76] width 6 height 6
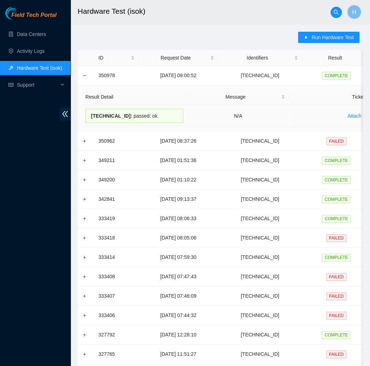
drag, startPoint x: 162, startPoint y: 115, endPoint x: 82, endPoint y: 119, distance: 79.5
click at [82, 119] on td "184.27.206.71 : passed: ok" at bounding box center [134, 116] width 106 height 22
copy div "184.27.206.71 : passed: ok"
click at [32, 31] on link "Data Centers" at bounding box center [31, 34] width 29 height 6
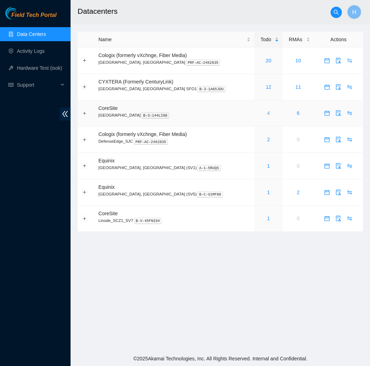
click at [267, 115] on link "4" at bounding box center [268, 113] width 3 height 6
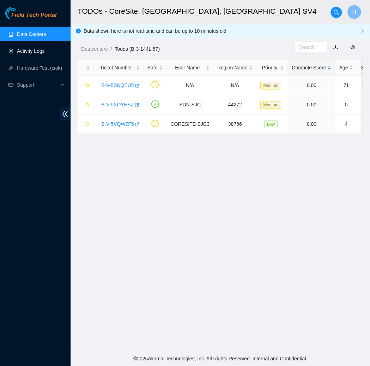
click at [45, 51] on link "Activity Logs" at bounding box center [31, 51] width 28 height 6
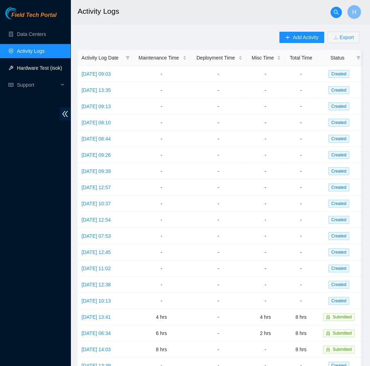
click at [39, 65] on link "Hardware Test (isok)" at bounding box center [39, 68] width 45 height 6
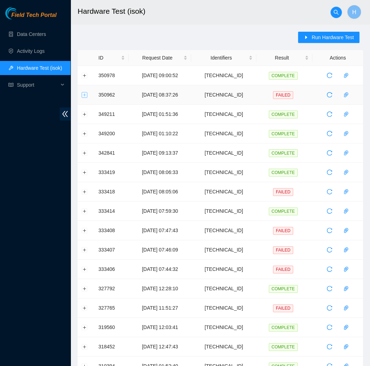
click at [84, 92] on button "Expand row" at bounding box center [85, 95] width 6 height 6
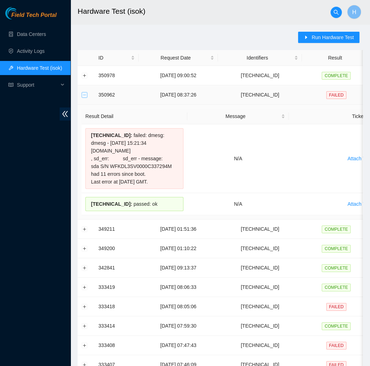
click at [84, 92] on button "Collapse row" at bounding box center [85, 95] width 6 height 6
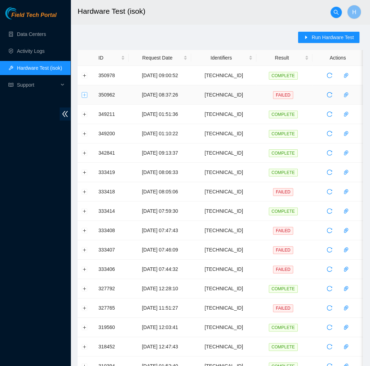
click at [84, 92] on button "Expand row" at bounding box center [85, 95] width 6 height 6
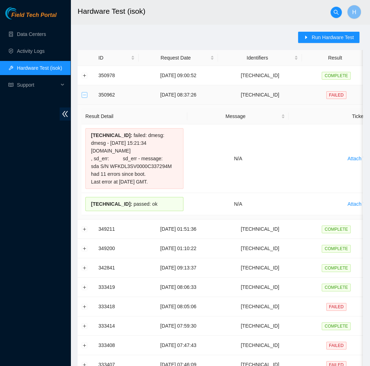
click at [84, 92] on button "Collapse row" at bounding box center [85, 95] width 6 height 6
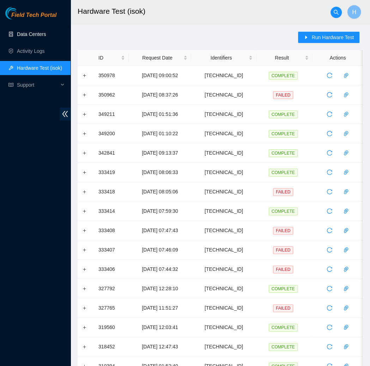
click at [31, 32] on link "Data Centers" at bounding box center [31, 34] width 29 height 6
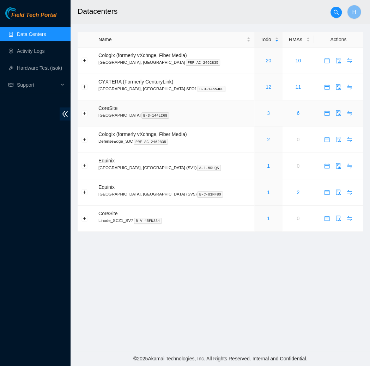
click at [267, 114] on link "3" at bounding box center [268, 113] width 3 height 6
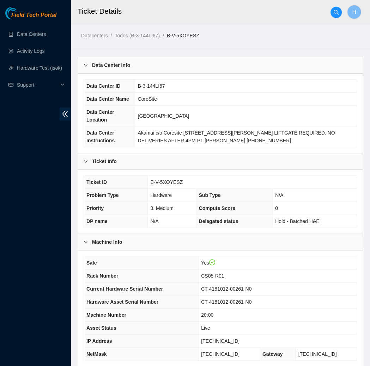
click at [90, 63] on div at bounding box center [88, 65] width 8 height 8
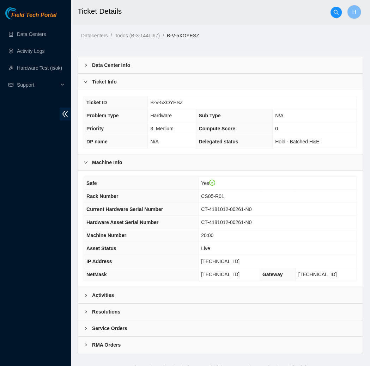
click at [87, 83] on icon "right" at bounding box center [86, 82] width 4 height 4
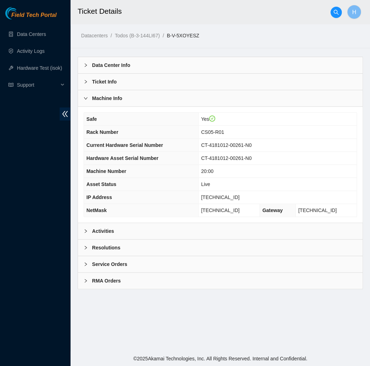
click at [92, 95] on b "Machine Info" at bounding box center [107, 99] width 30 height 8
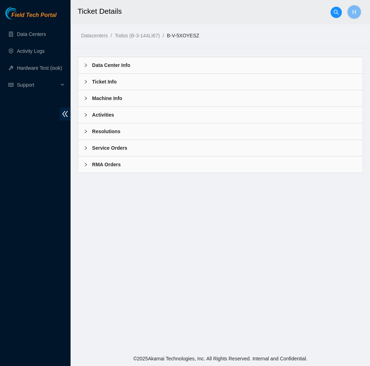
click at [97, 115] on b "Activities" at bounding box center [103, 115] width 22 height 8
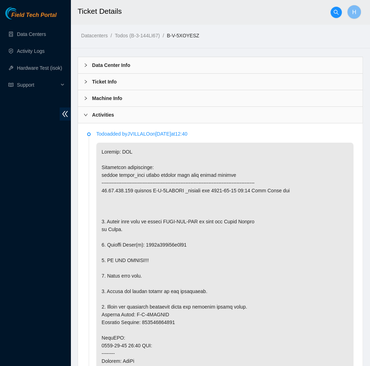
click at [94, 115] on b "Activities" at bounding box center [103, 115] width 22 height 8
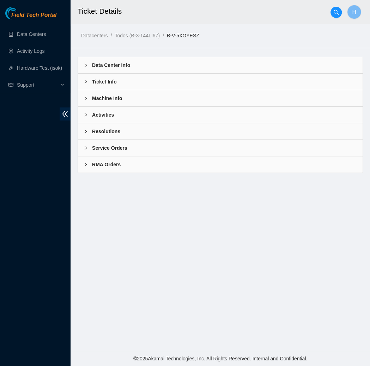
click at [98, 135] on div "Resolutions" at bounding box center [220, 131] width 285 height 16
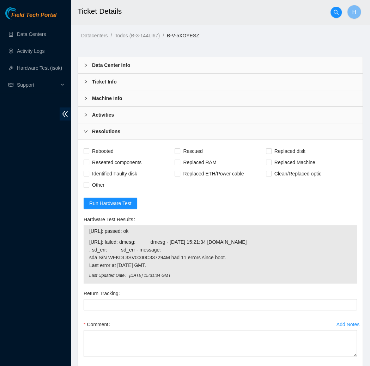
scroll to position [83, 0]
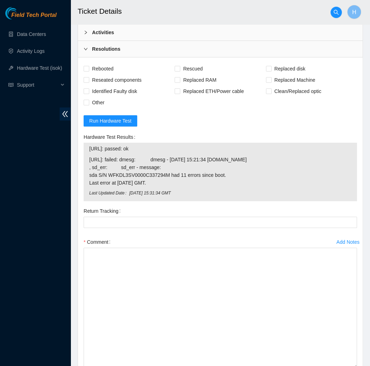
drag, startPoint x: 354, startPoint y: 272, endPoint x: 361, endPoint y: 366, distance: 94.8
click at [361, 366] on div "Rebooted Rescued Replaced disk Reseated components Replaced RAM Replaced Machin…" at bounding box center [220, 231] width 285 height 349
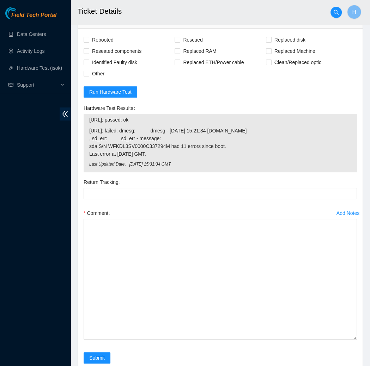
scroll to position [177, 0]
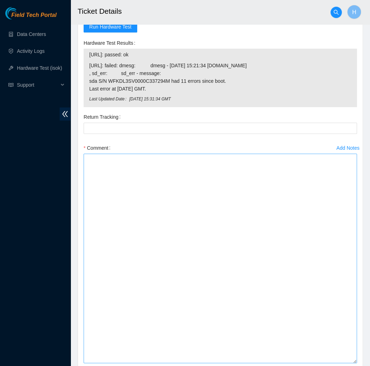
drag, startPoint x: 353, startPoint y: 272, endPoint x: 349, endPoint y: 366, distance: 94.2
click at [349, 364] on textarea "Comment" at bounding box center [220, 259] width 273 height 210
click at [242, 281] on textarea "Comment" at bounding box center [220, 261] width 273 height 215
paste textarea "Spoke to NOCC rep to verify it was safe to work on the machine I hooked up moni…"
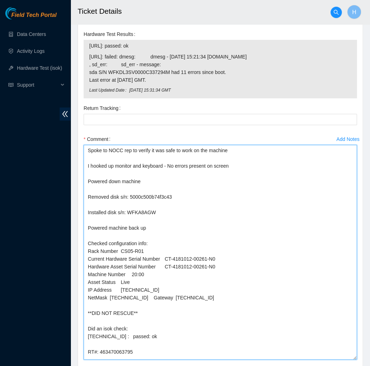
scroll to position [186, 0]
click at [115, 348] on textarea "Spoke to NOCC rep to verify it was safe to work on the machine I hooked up moni…" at bounding box center [220, 252] width 273 height 215
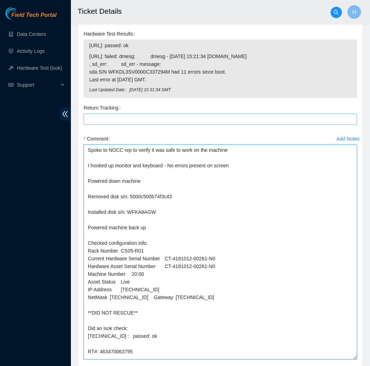
type textarea "Spoke to NOCC rep to verify it was safe to work on the machine I hooked up moni…"
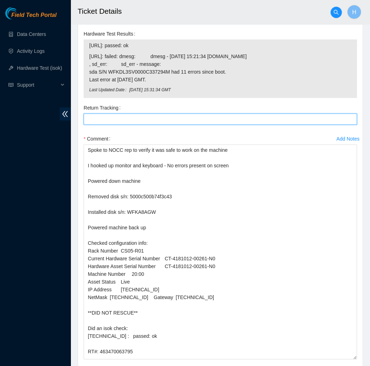
click at [116, 117] on Tracking "Return Tracking" at bounding box center [220, 119] width 273 height 11
paste Tracking "463470063795"
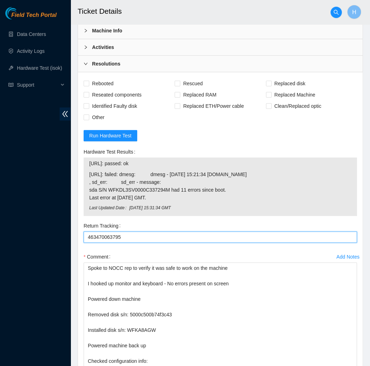
scroll to position [65, 0]
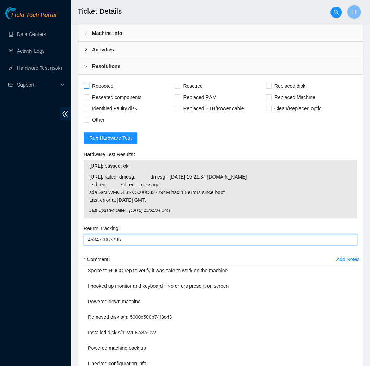
type Tracking "463470063795"
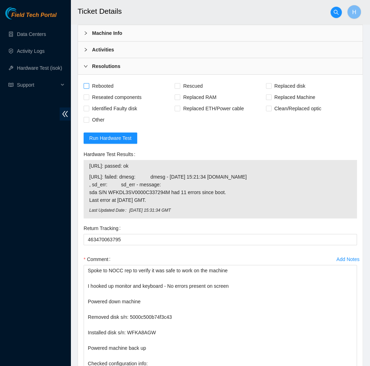
click at [105, 85] on span "Rebooted" at bounding box center [102, 85] width 27 height 11
click at [89, 85] on input "Rebooted" at bounding box center [86, 85] width 5 height 5
checkbox input "true"
click at [105, 92] on span "Reseated components" at bounding box center [116, 97] width 55 height 11
click at [89, 95] on input "Reseated components" at bounding box center [86, 97] width 5 height 5
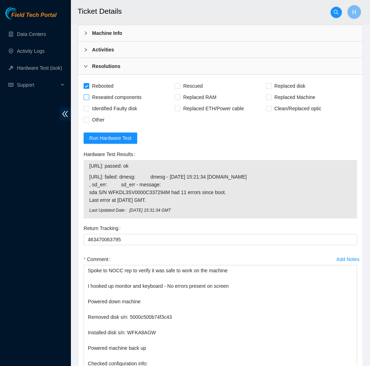
checkbox input "true"
click at [267, 81] on label "Replaced disk" at bounding box center [287, 85] width 42 height 11
click at [267, 83] on input "Replaced disk" at bounding box center [268, 85] width 5 height 5
checkbox input "true"
click at [108, 138] on span "Run Hardware Test" at bounding box center [110, 138] width 42 height 8
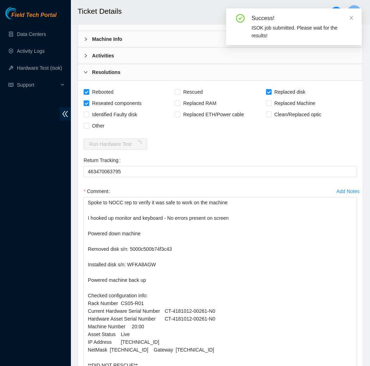
scroll to position [0, 0]
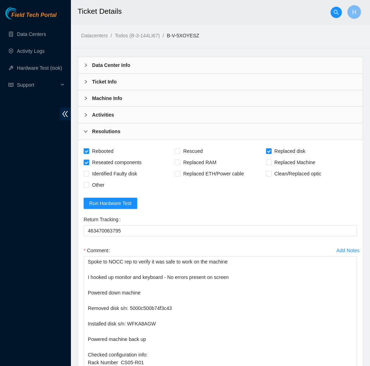
click at [107, 96] on b "Machine Info" at bounding box center [107, 99] width 30 height 8
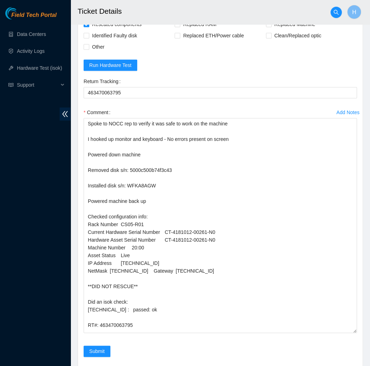
scroll to position [312, 0]
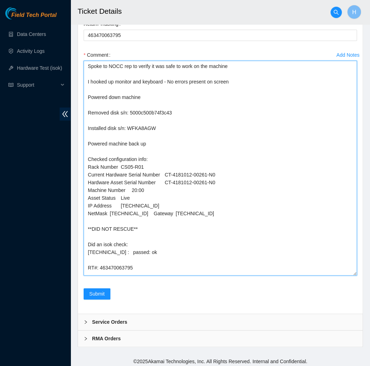
click at [119, 199] on textarea "Spoke to NOCC rep to verify it was safe to work on the machine I hooked up moni…" at bounding box center [220, 168] width 273 height 215
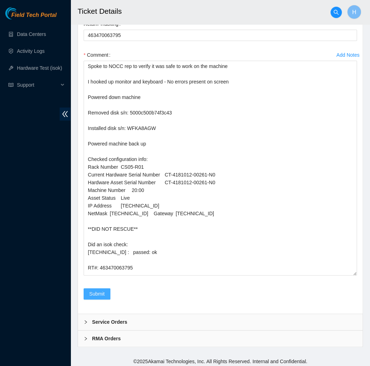
click at [101, 290] on span "Submit" at bounding box center [97, 294] width 16 height 8
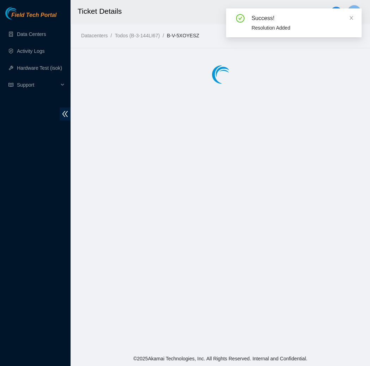
scroll to position [0, 0]
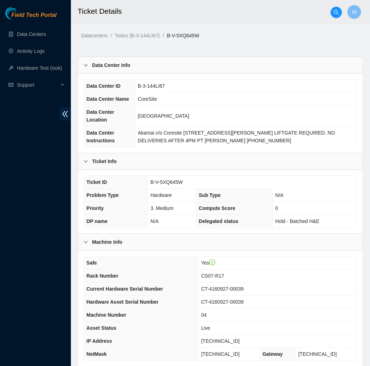
click at [121, 72] on div "Data Center Info" at bounding box center [220, 65] width 285 height 16
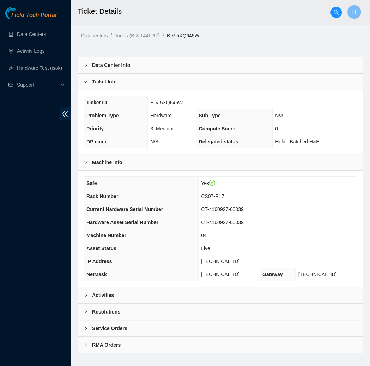
click at [119, 80] on div "Ticket Info" at bounding box center [220, 82] width 285 height 16
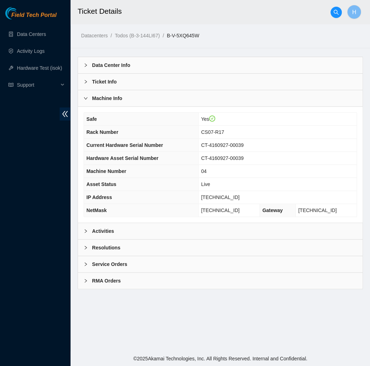
click at [114, 91] on div "Machine Info" at bounding box center [220, 98] width 285 height 16
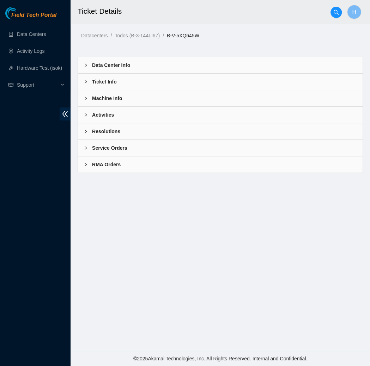
click at [107, 131] on b "Resolutions" at bounding box center [106, 132] width 28 height 8
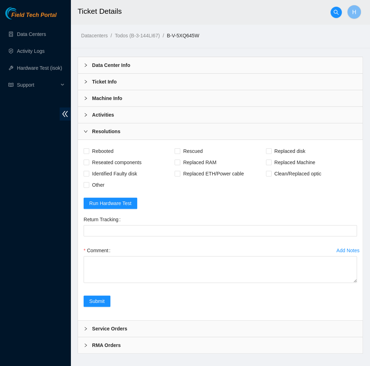
scroll to position [8, 0]
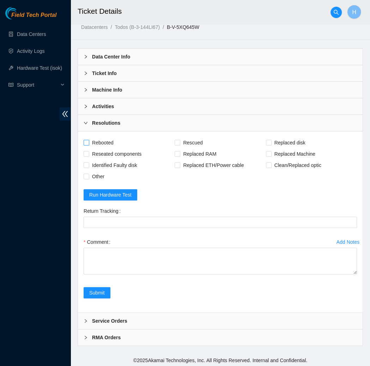
click at [101, 142] on span "Rebooted" at bounding box center [102, 142] width 27 height 11
click at [89, 142] on input "Rebooted" at bounding box center [86, 142] width 5 height 5
checkbox input "true"
click at [102, 156] on span "Reseated components" at bounding box center [116, 153] width 55 height 11
click at [89, 156] on input "Reseated components" at bounding box center [86, 153] width 5 height 5
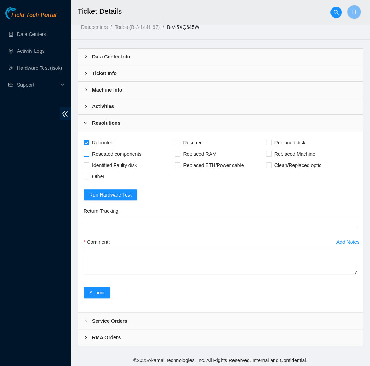
checkbox input "true"
click at [272, 139] on span "Replaced disk" at bounding box center [290, 142] width 37 height 11
click at [271, 140] on input "Replaced disk" at bounding box center [268, 142] width 5 height 5
checkbox input "true"
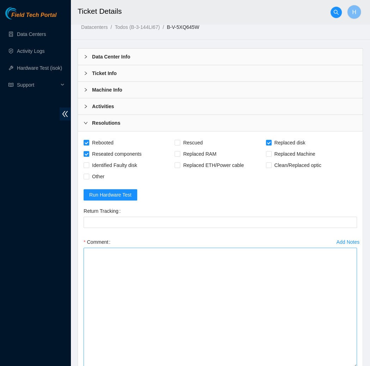
drag, startPoint x: 355, startPoint y: 272, endPoint x: 314, endPoint y: 366, distance: 102.5
click at [314, 366] on textarea "Comment" at bounding box center [220, 308] width 273 height 120
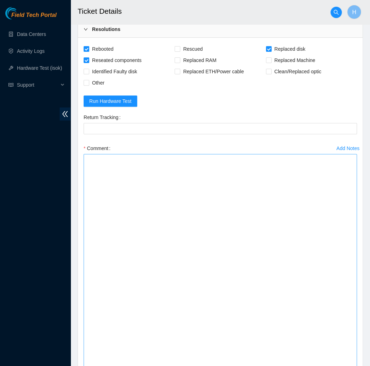
drag, startPoint x: 355, startPoint y: 270, endPoint x: 305, endPoint y: 366, distance: 107.7
click at [305, 366] on textarea "Comment" at bounding box center [220, 261] width 273 height 215
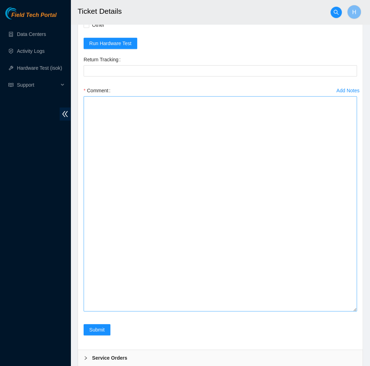
scroll to position [197, 0]
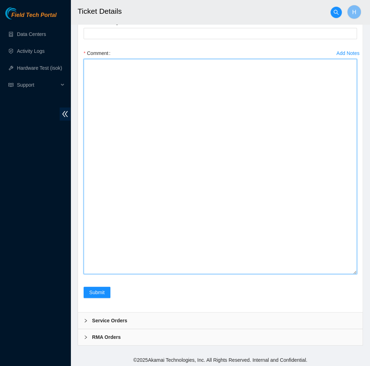
click at [239, 202] on textarea "Comment" at bounding box center [220, 166] width 273 height 215
click at [239, 203] on textarea "Comment" at bounding box center [220, 166] width 273 height 215
paste textarea "Spoke to NOCC rep to verify it was safe to work on the machine I hooked up moni…"
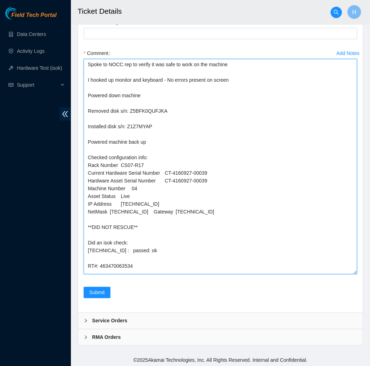
scroll to position [0, 0]
click at [117, 272] on textarea "Spoke to NOCC rep to verify it was safe to work on the machine I hooked up moni…" at bounding box center [220, 166] width 273 height 215
click at [116, 266] on textarea "Spoke to NOCC rep to verify it was safe to work on the machine I hooked up moni…" at bounding box center [220, 166] width 273 height 215
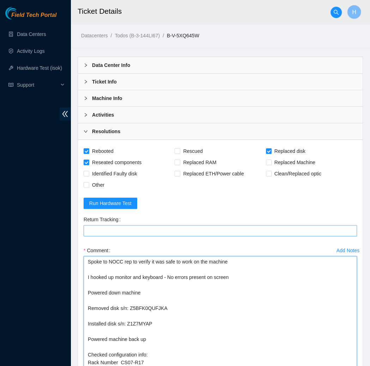
type textarea "Spoke to NOCC rep to verify it was safe to work on the machine I hooked up moni…"
click at [96, 233] on Tracking "Return Tracking" at bounding box center [220, 230] width 273 height 11
paste Tracking "463470063534"
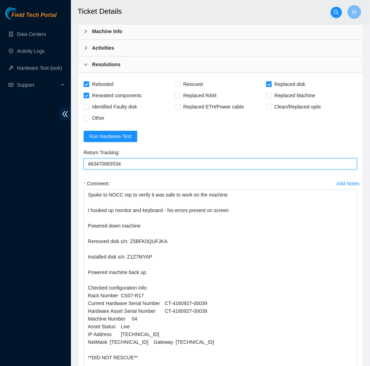
scroll to position [197, 0]
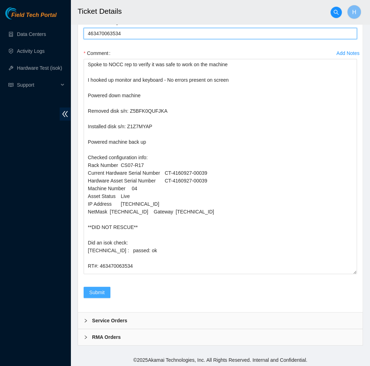
type Tracking "463470063534"
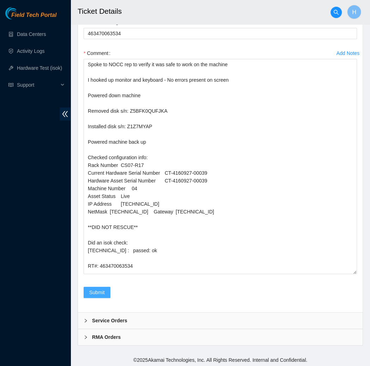
click at [91, 290] on span "Submit" at bounding box center [97, 293] width 16 height 8
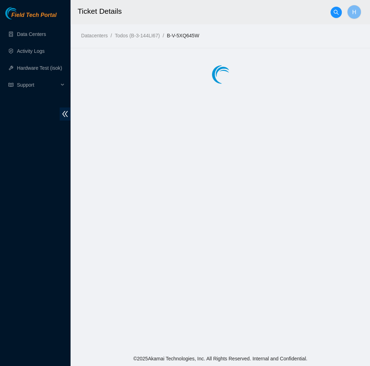
scroll to position [0, 0]
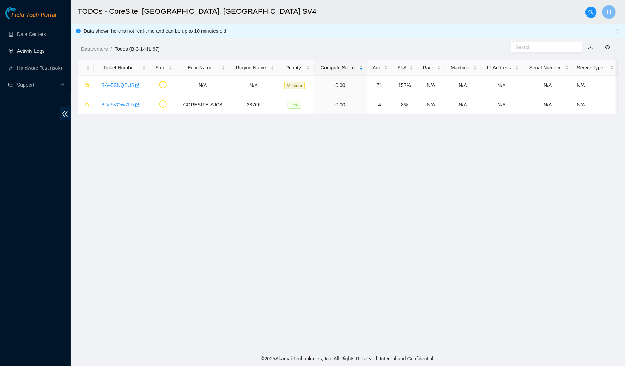
click at [31, 48] on link "Activity Logs" at bounding box center [31, 51] width 28 height 6
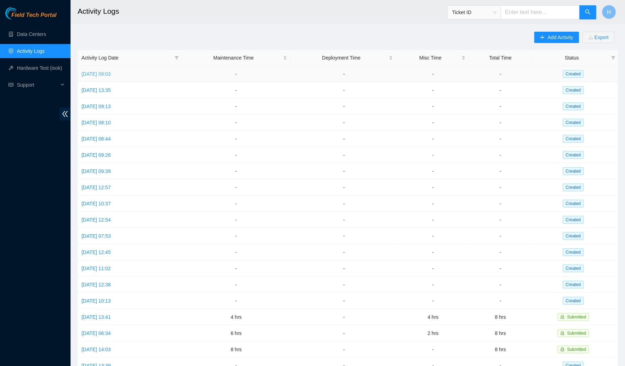
click at [109, 74] on link "[DATE] 09:03" at bounding box center [95, 74] width 29 height 6
